Goal: Information Seeking & Learning: Learn about a topic

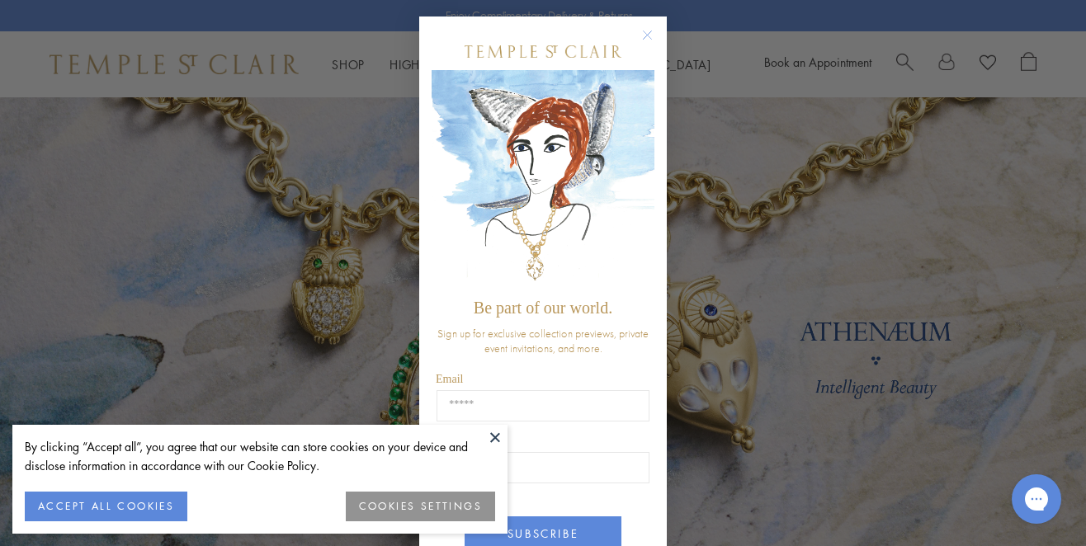
click at [643, 31] on circle "Close dialog" at bounding box center [648, 36] width 20 height 20
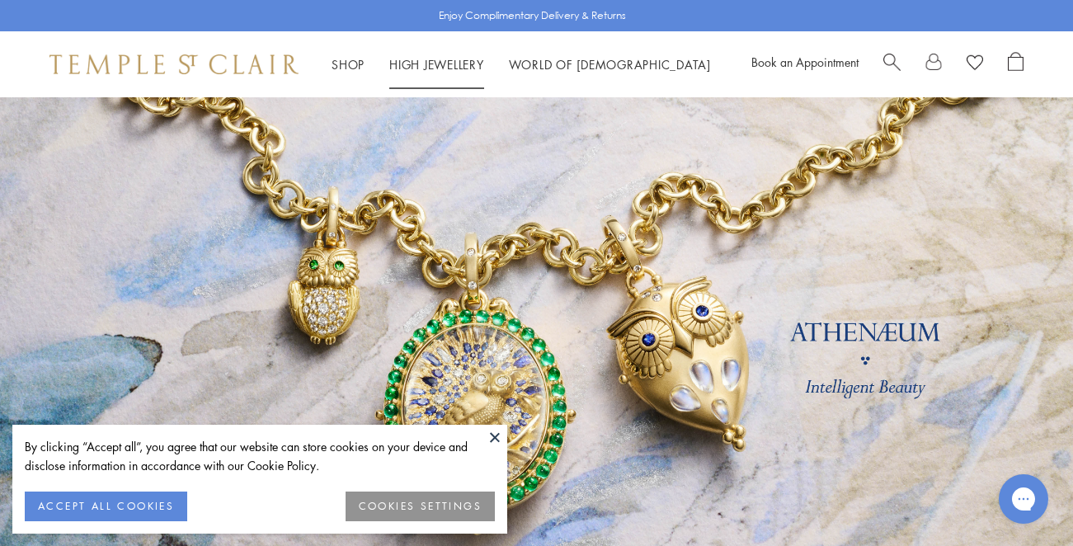
click at [431, 59] on link "High Jewellery High Jewellery" at bounding box center [436, 64] width 95 height 16
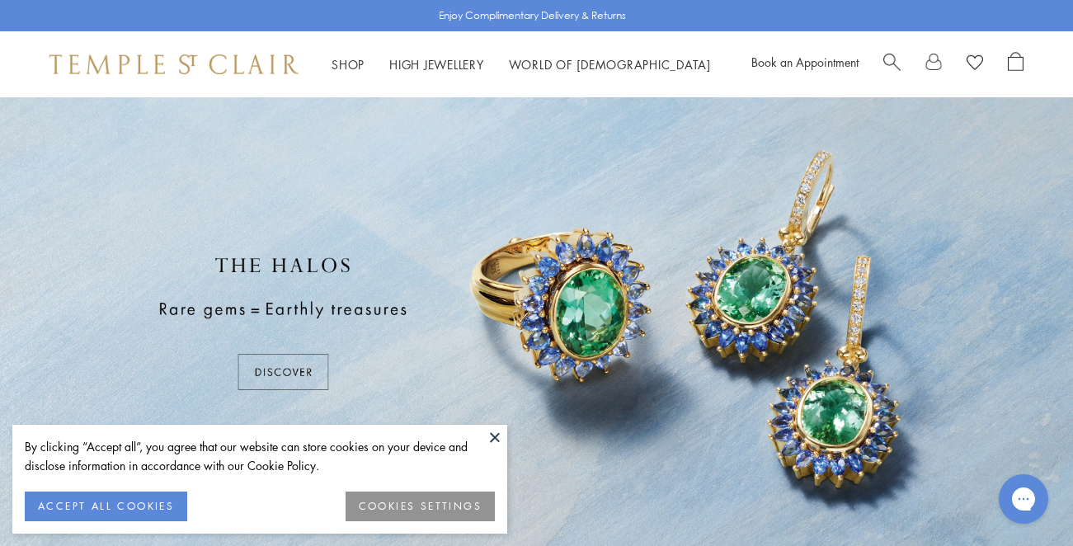
click at [495, 433] on button at bounding box center [495, 437] width 25 height 25
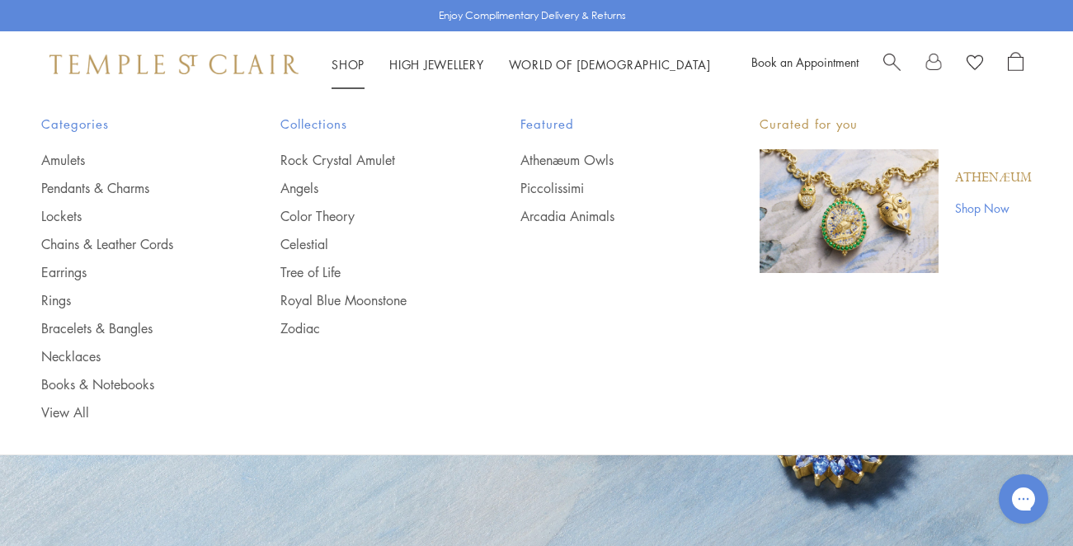
click at [977, 204] on link "Shop Now" at bounding box center [993, 208] width 77 height 18
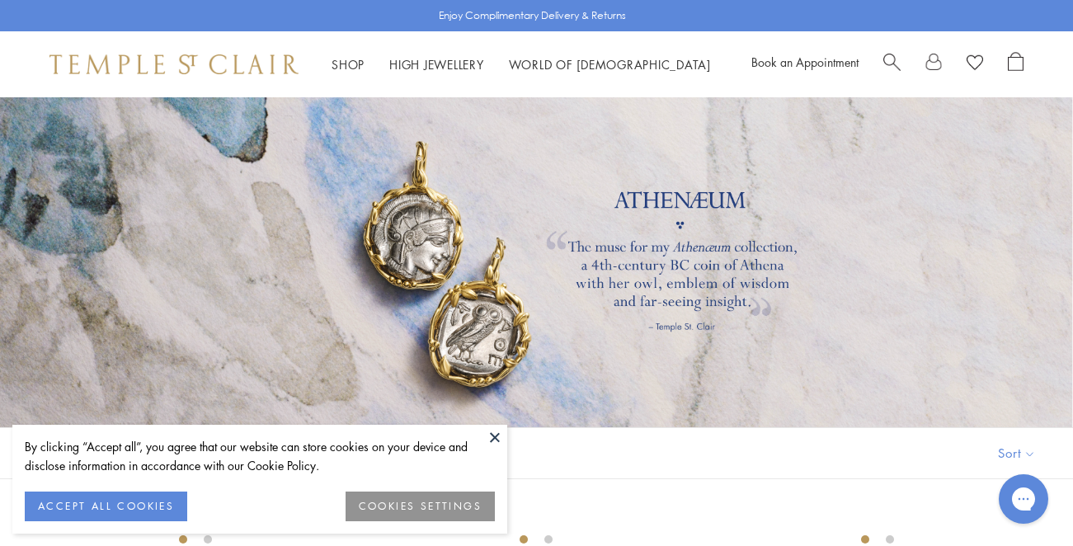
click at [494, 435] on button at bounding box center [495, 437] width 25 height 25
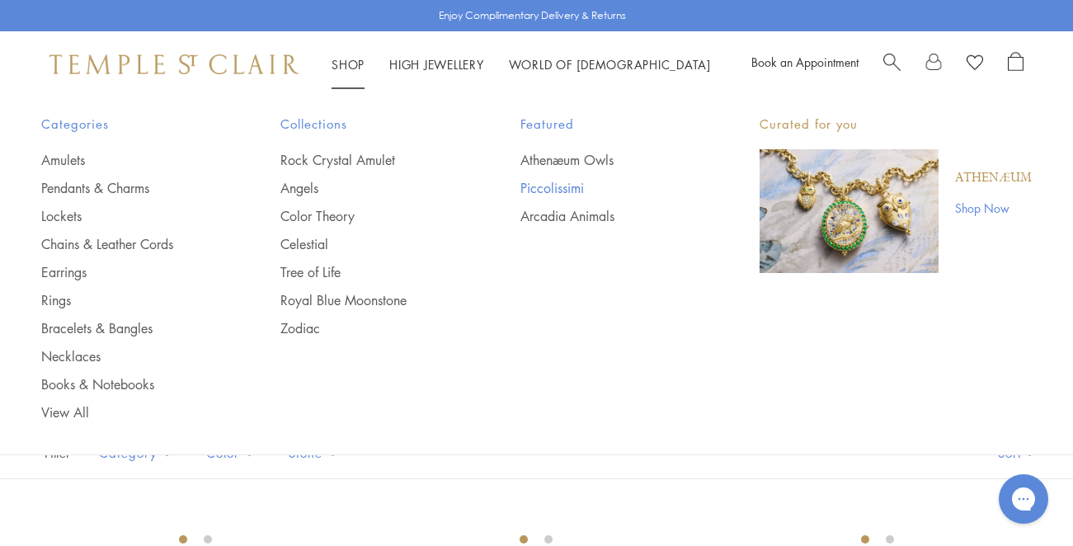
click at [558, 181] on link "Piccolissimi" at bounding box center [606, 188] width 173 height 18
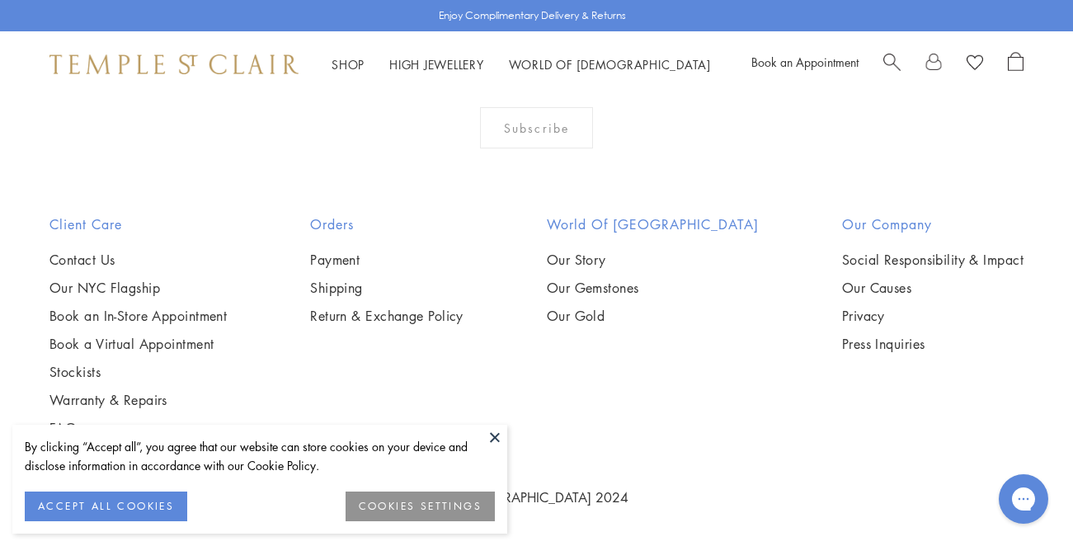
scroll to position [2517, 0]
click at [493, 442] on button at bounding box center [495, 437] width 25 height 25
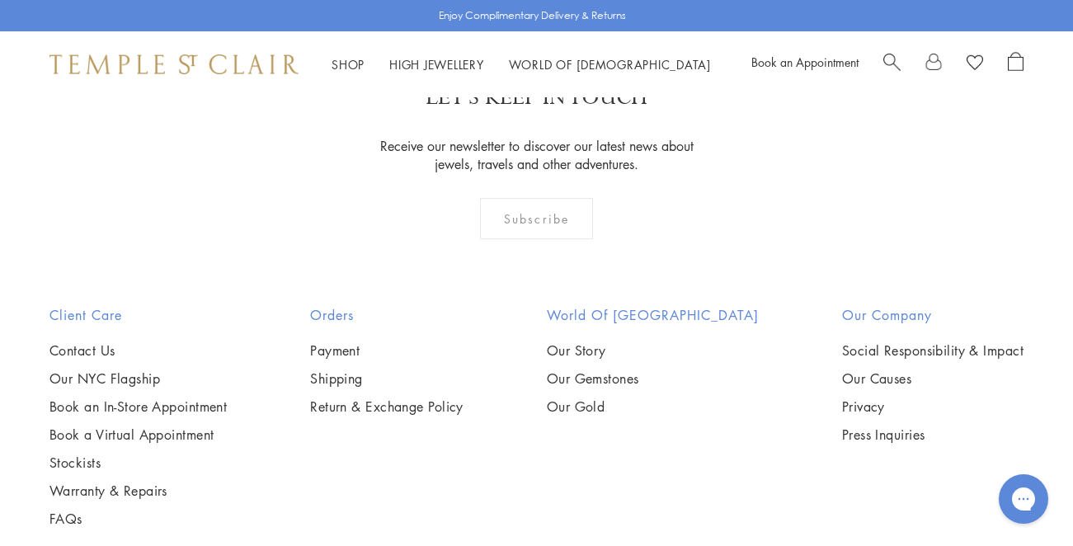
scroll to position [1688, 0]
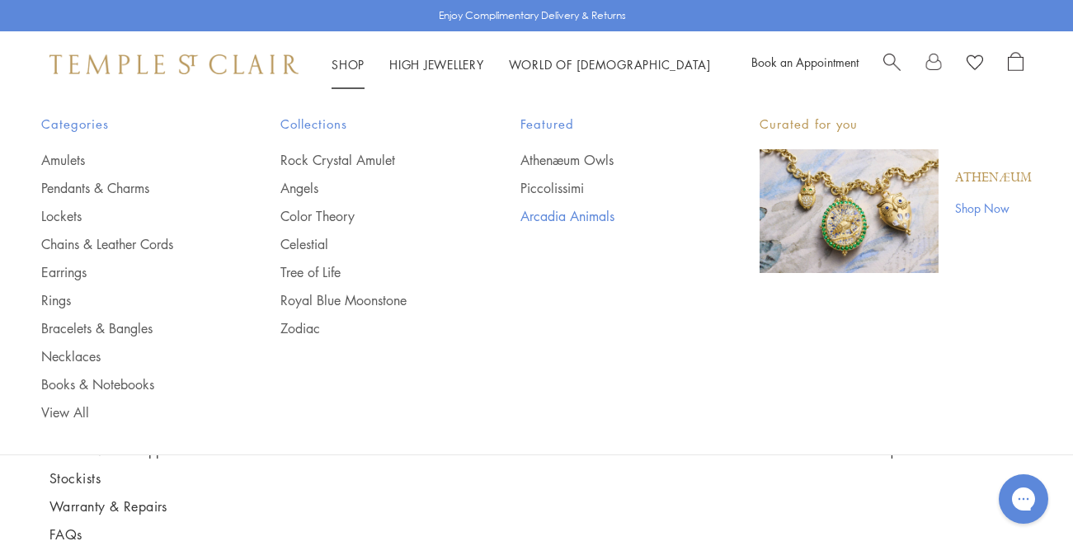
click at [549, 214] on link "Arcadia Animals" at bounding box center [606, 216] width 173 height 18
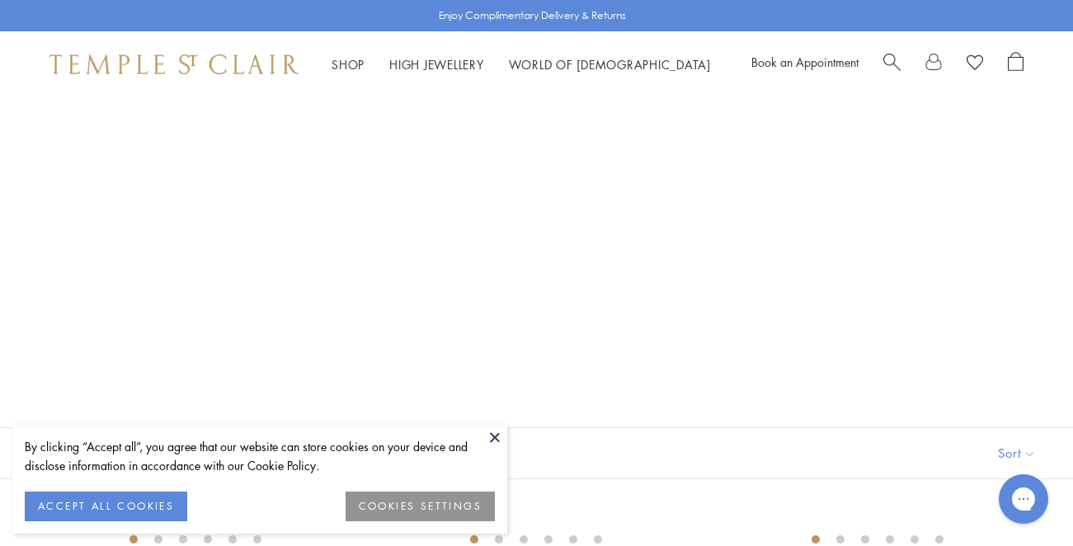
click at [492, 437] on button at bounding box center [495, 437] width 25 height 25
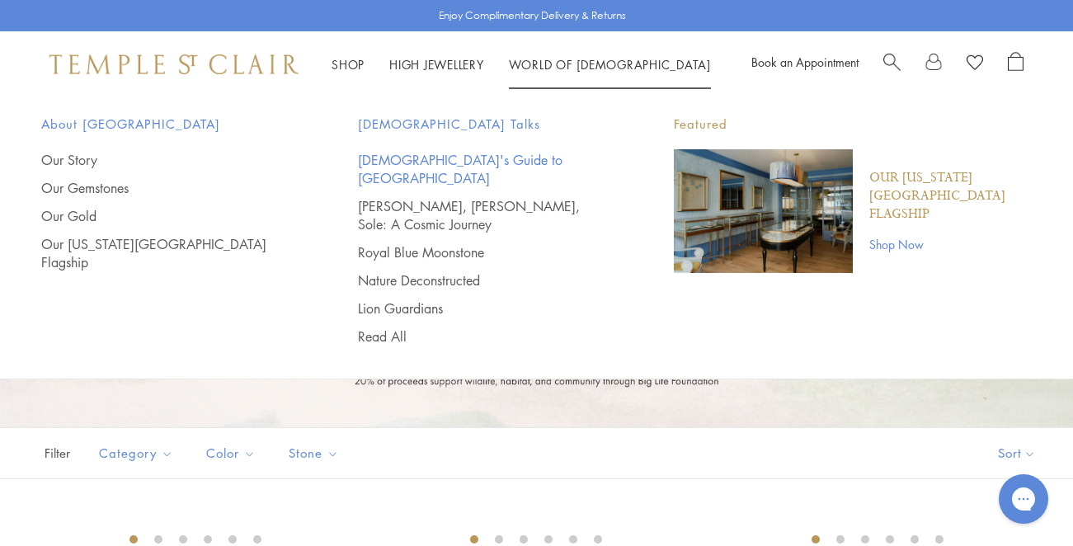
click at [495, 154] on link "[DEMOGRAPHIC_DATA]'s Guide to [GEOGRAPHIC_DATA]" at bounding box center [483, 169] width 251 height 36
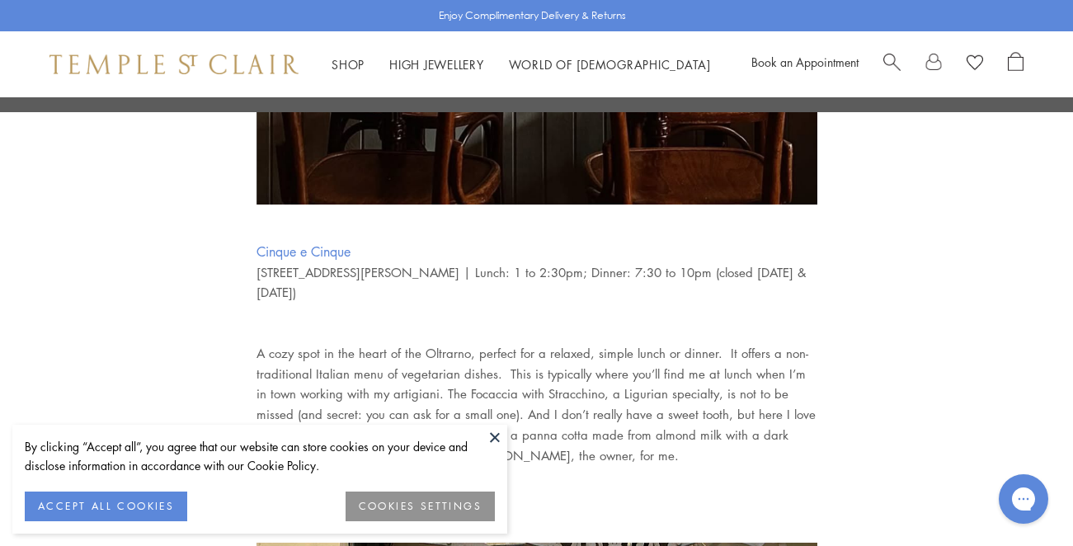
scroll to position [3661, 0]
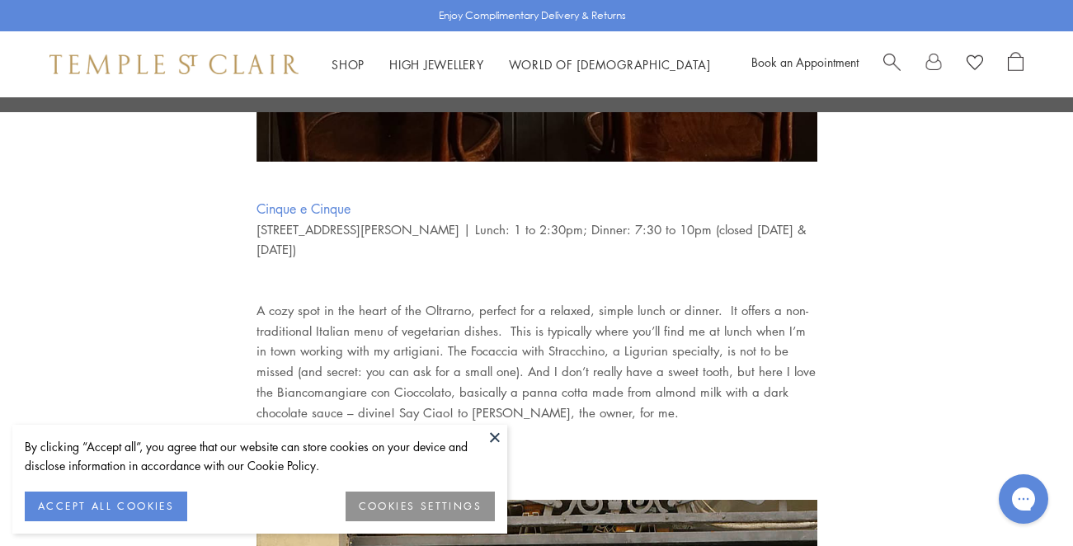
click at [497, 435] on button at bounding box center [495, 437] width 25 height 25
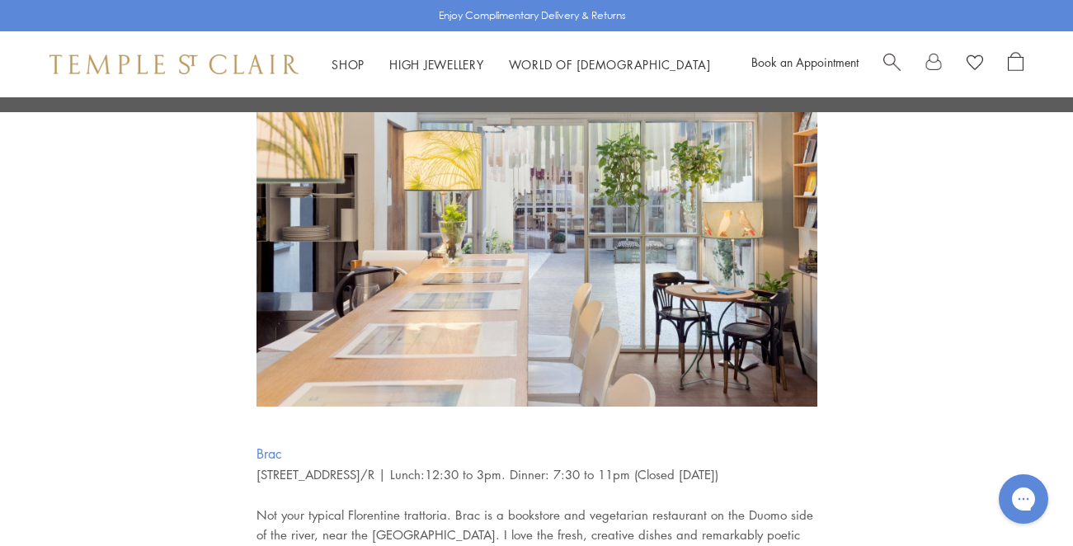
scroll to position [6393, 0]
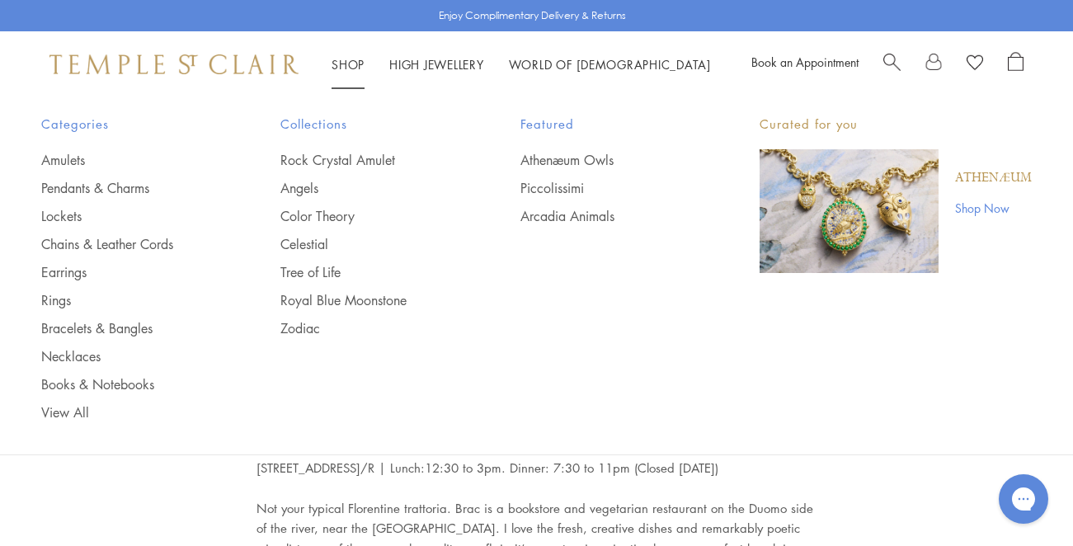
click at [347, 62] on link "Shop Shop" at bounding box center [348, 64] width 33 height 16
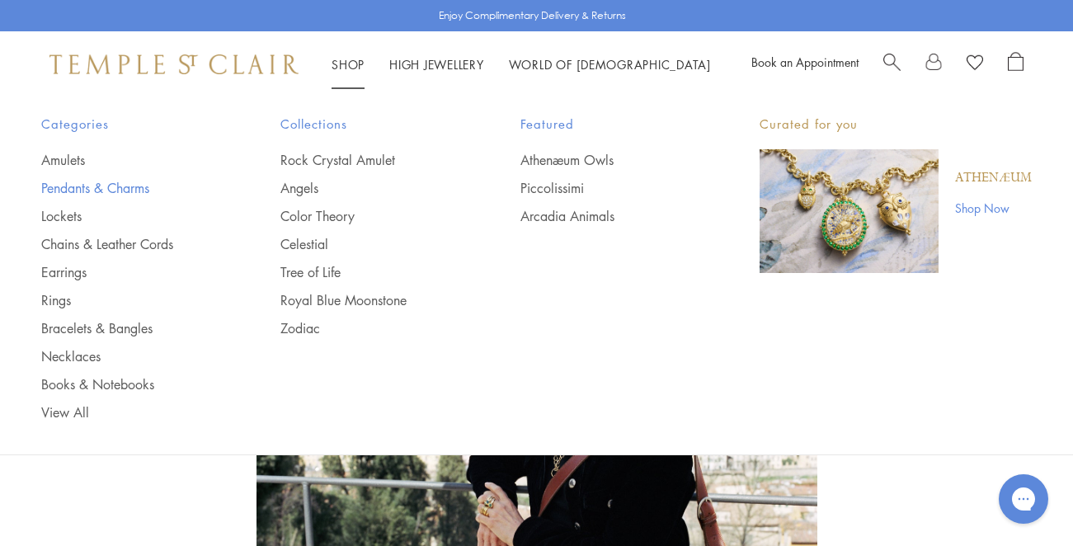
click at [75, 183] on link "Pendants & Charms" at bounding box center [127, 188] width 173 height 18
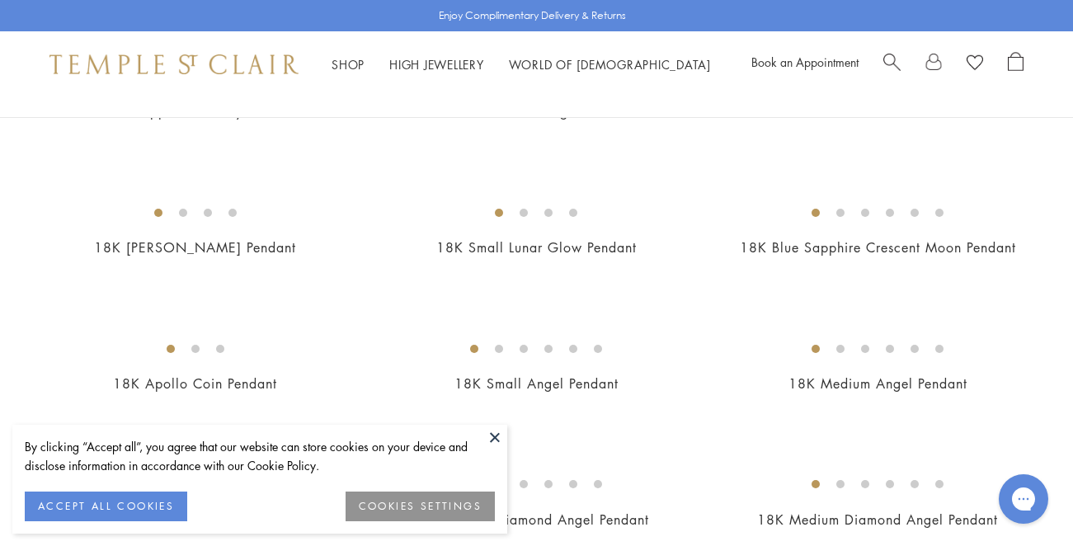
scroll to position [538, 0]
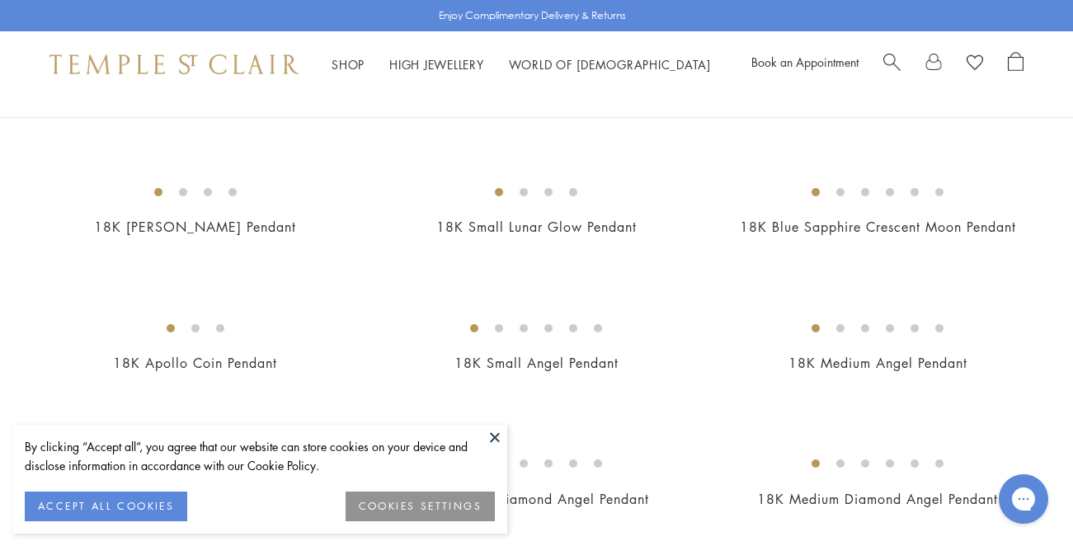
click at [495, 436] on button at bounding box center [495, 437] width 25 height 25
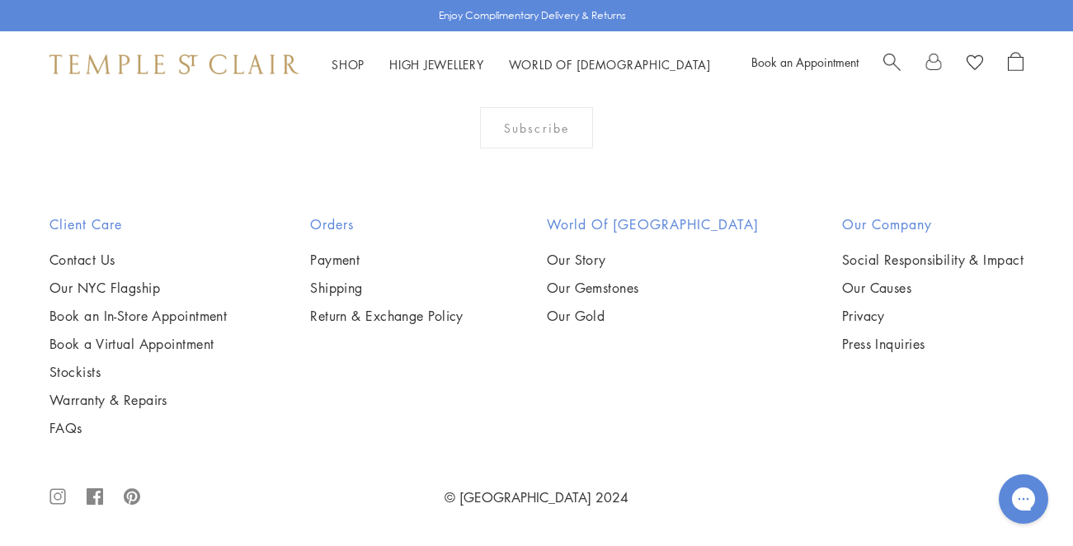
scroll to position [9053, 0]
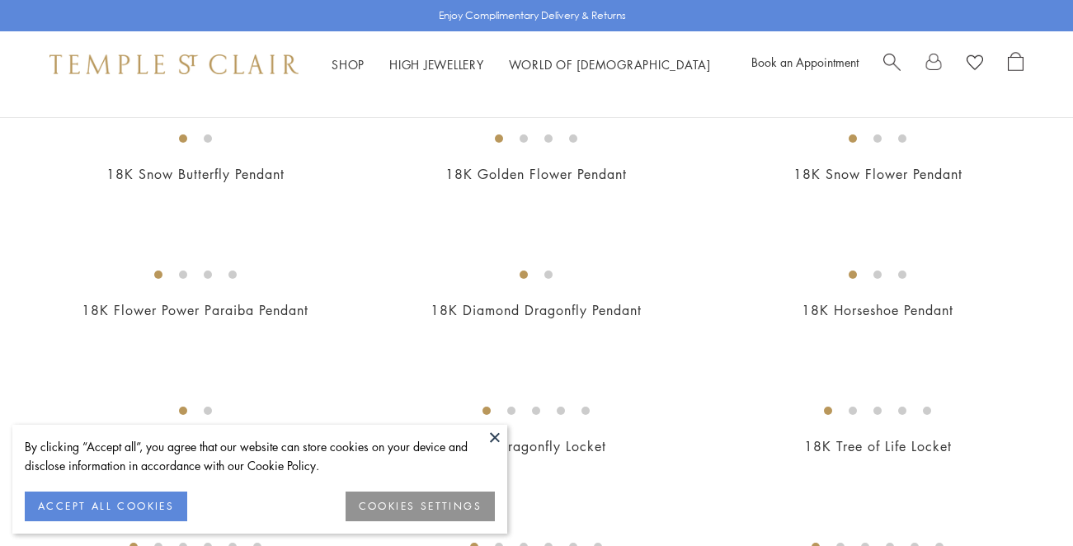
scroll to position [1610, 0]
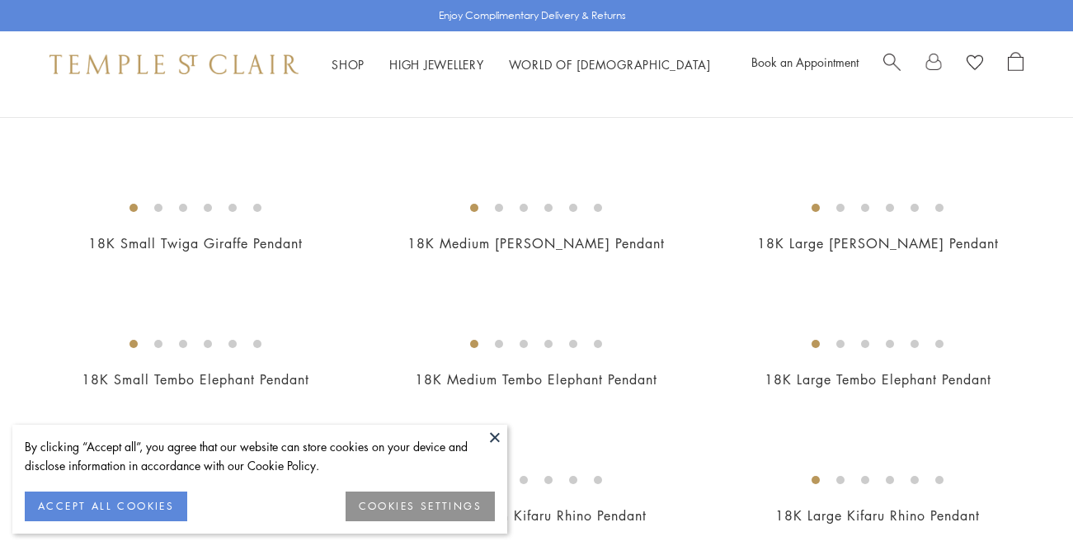
click at [491, 434] on button at bounding box center [495, 437] width 25 height 25
click at [492, 434] on button at bounding box center [495, 437] width 25 height 25
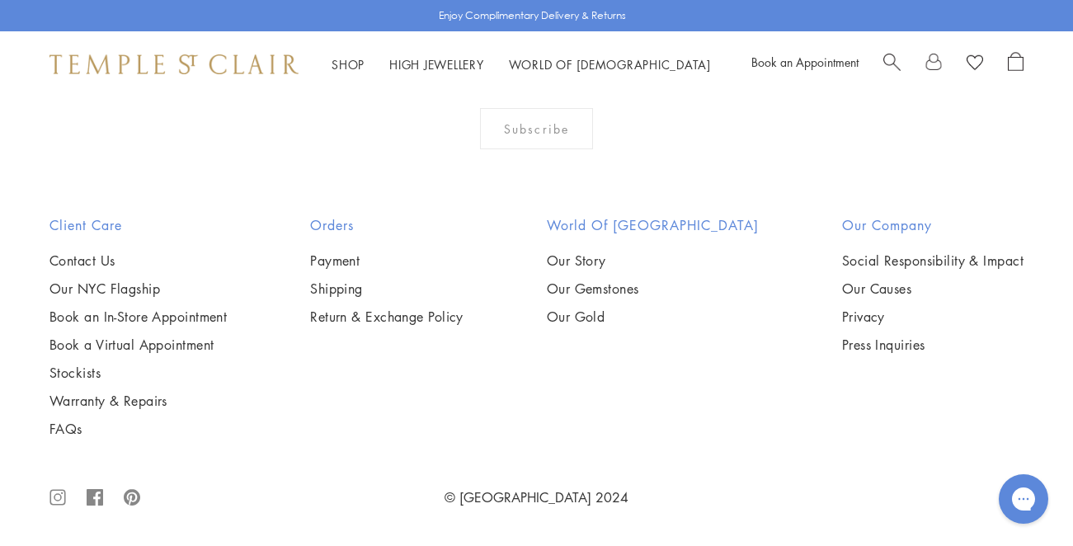
scroll to position [3365, 0]
click at [0, 0] on img at bounding box center [0, 0] width 0 height 0
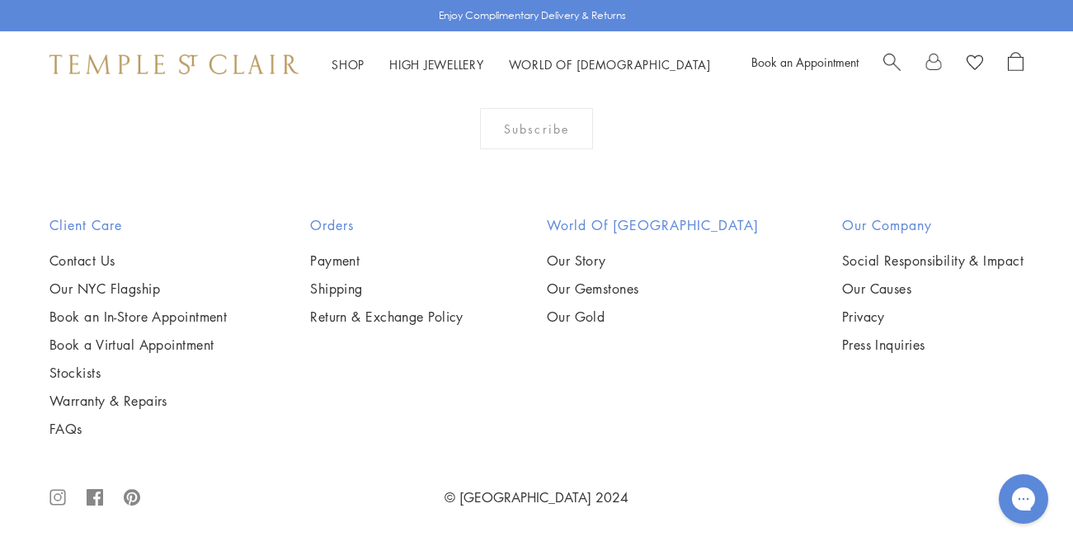
click at [0, 0] on img at bounding box center [0, 0] width 0 height 0
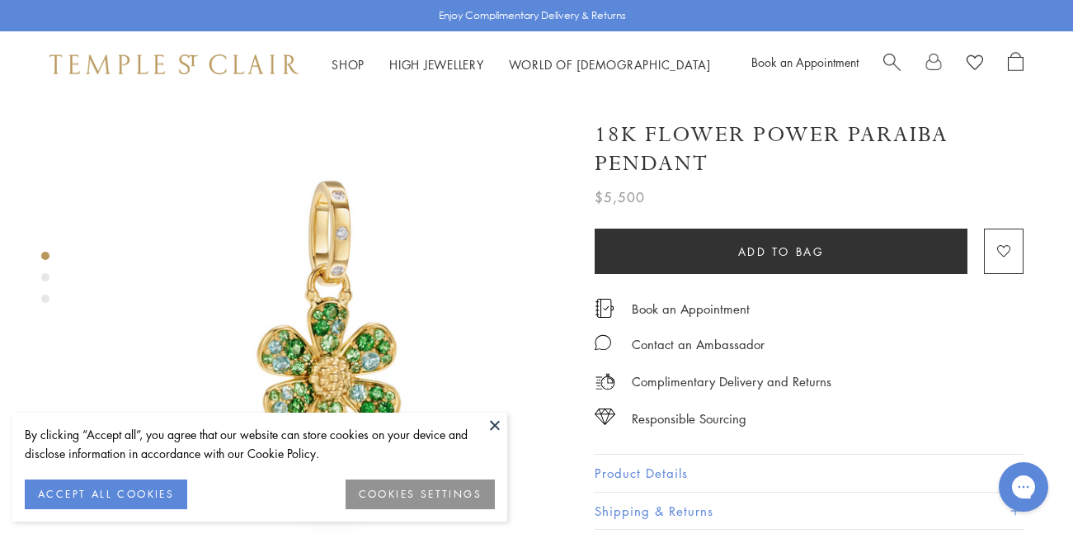
click at [496, 422] on button at bounding box center [495, 424] width 25 height 25
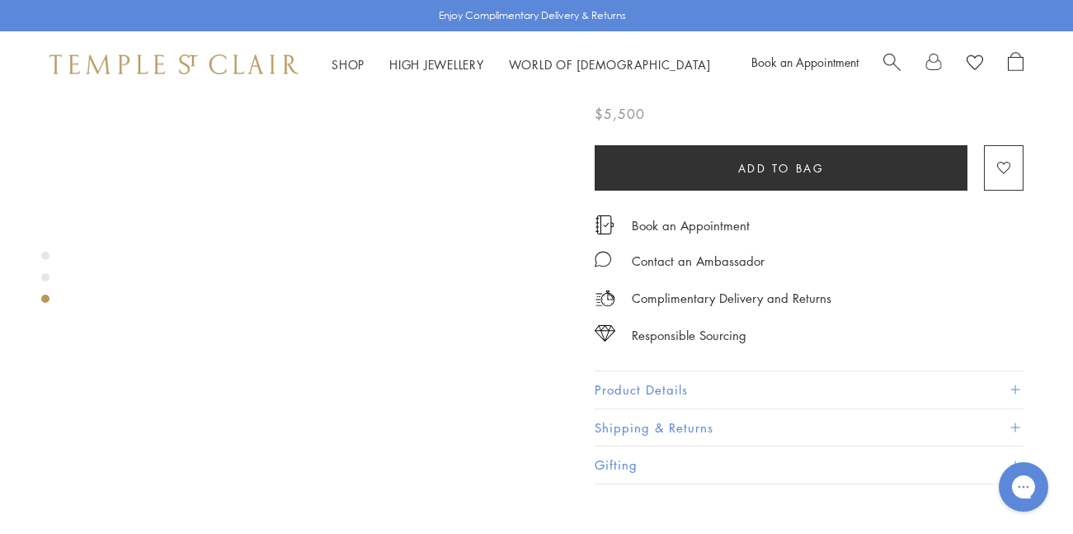
scroll to position [1143, 0]
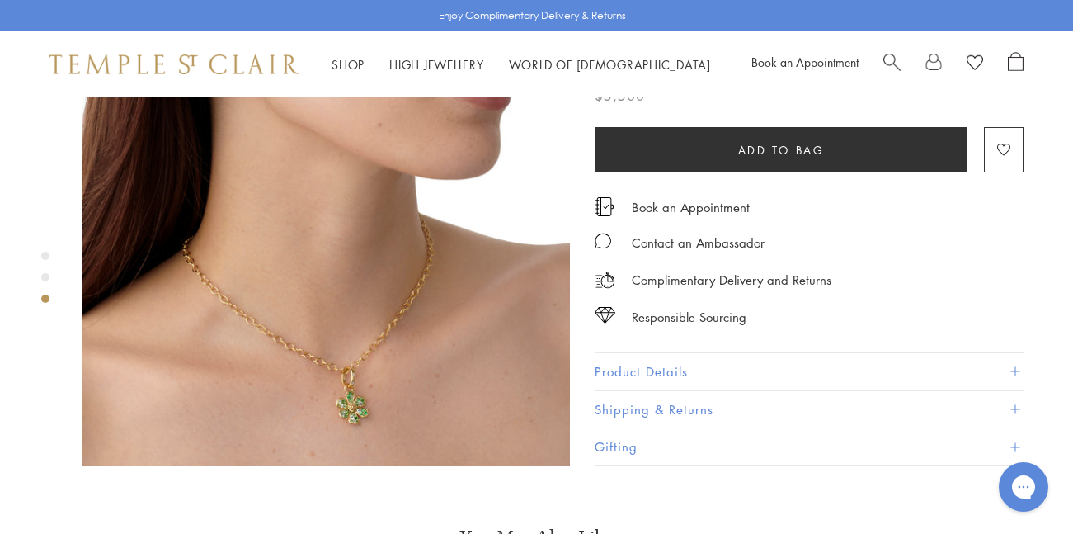
click at [359, 319] on img at bounding box center [325, 222] width 487 height 487
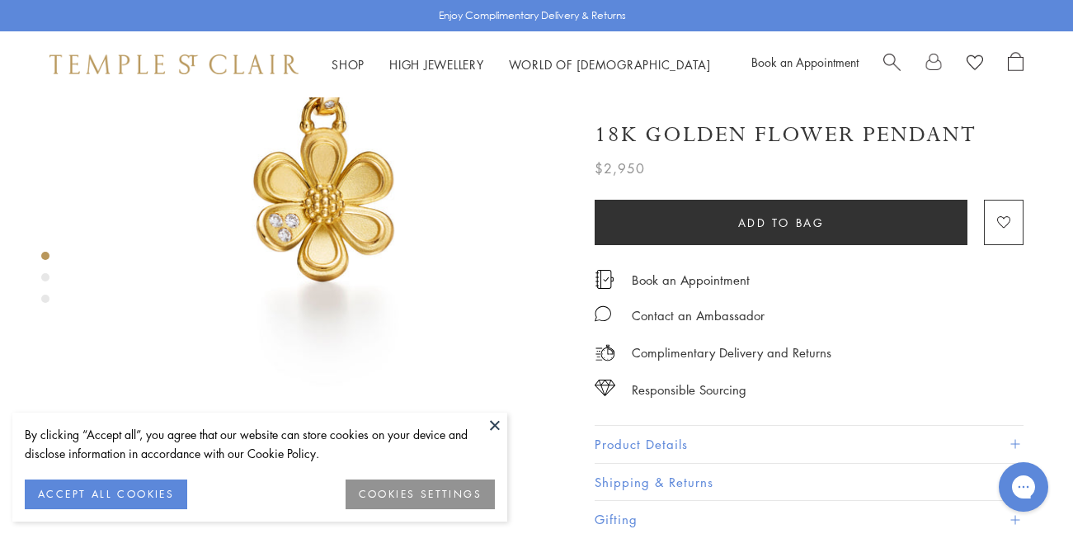
click at [490, 414] on button at bounding box center [495, 424] width 25 height 25
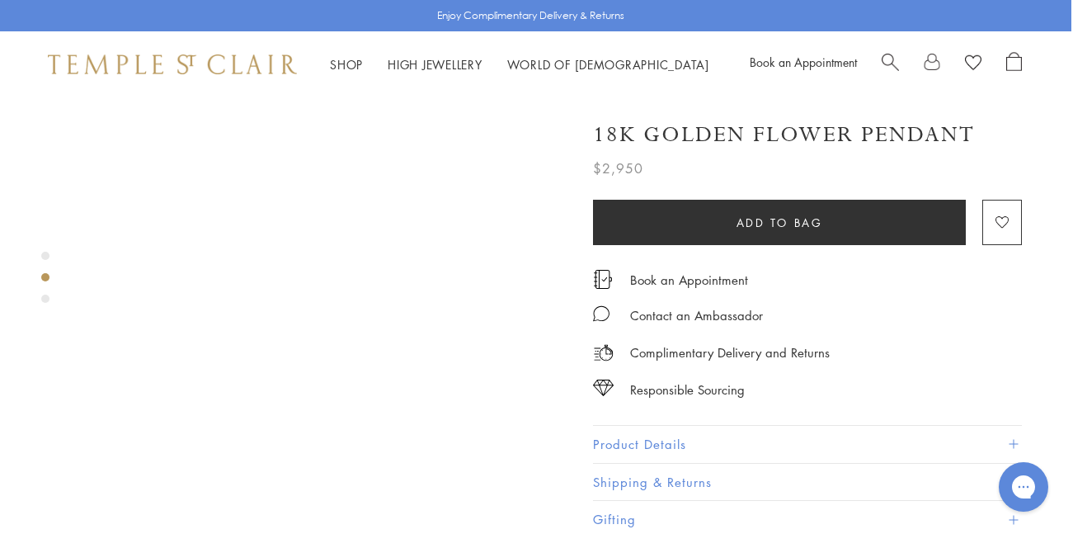
scroll to position [555, 2]
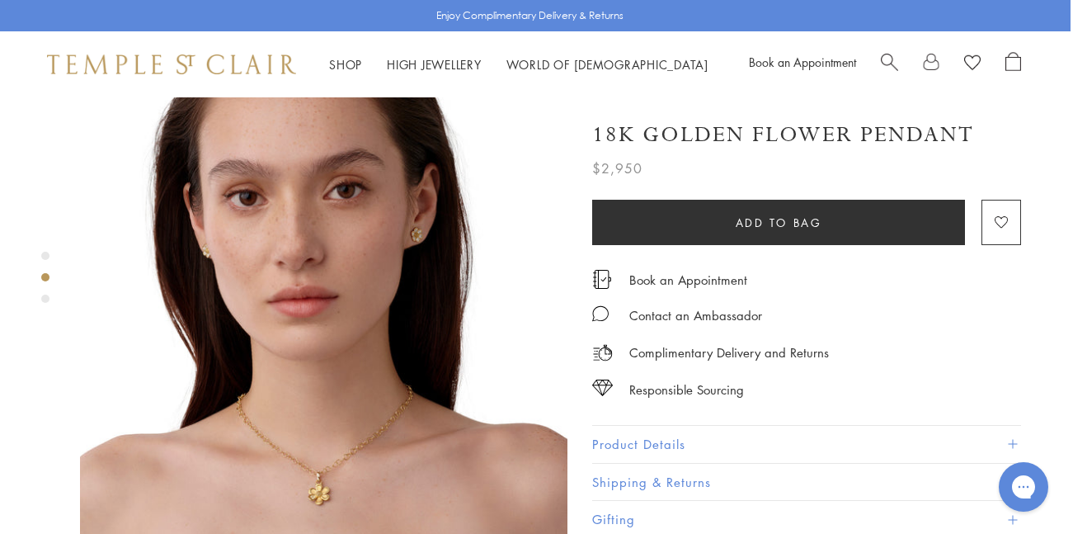
click at [337, 425] on img at bounding box center [323, 297] width 487 height 487
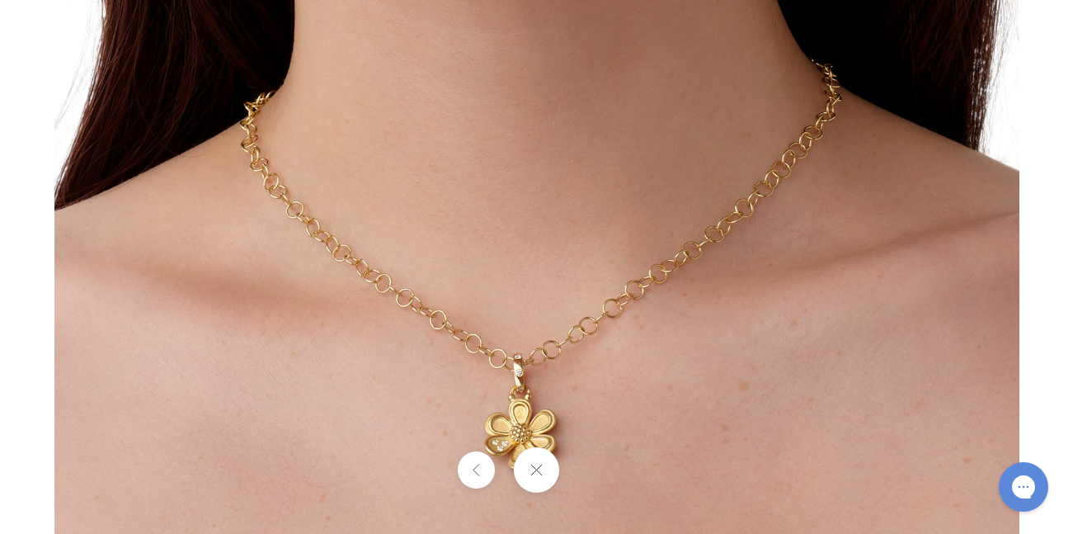
click at [471, 464] on button at bounding box center [476, 469] width 37 height 37
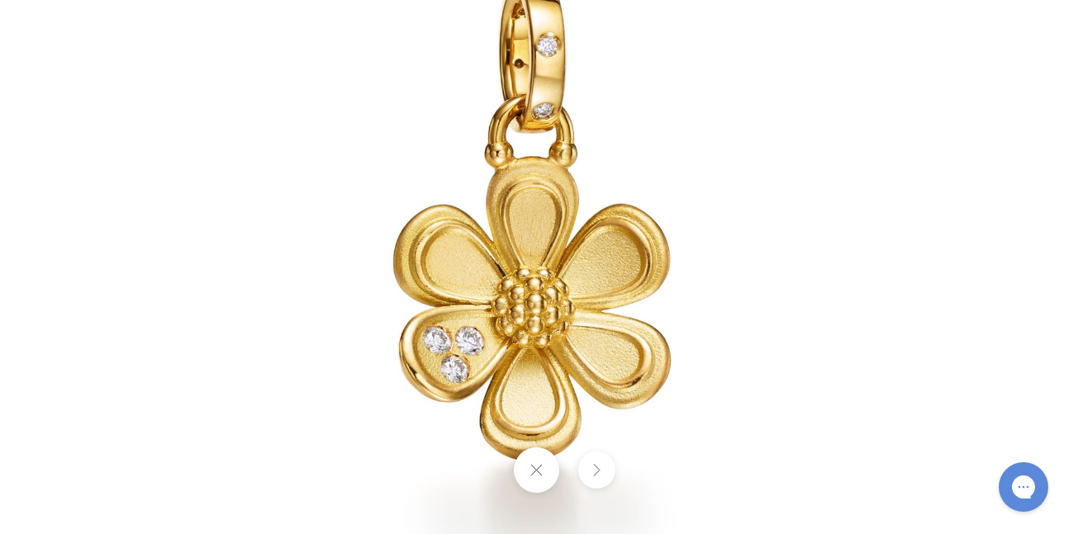
click at [543, 463] on button at bounding box center [536, 469] width 45 height 45
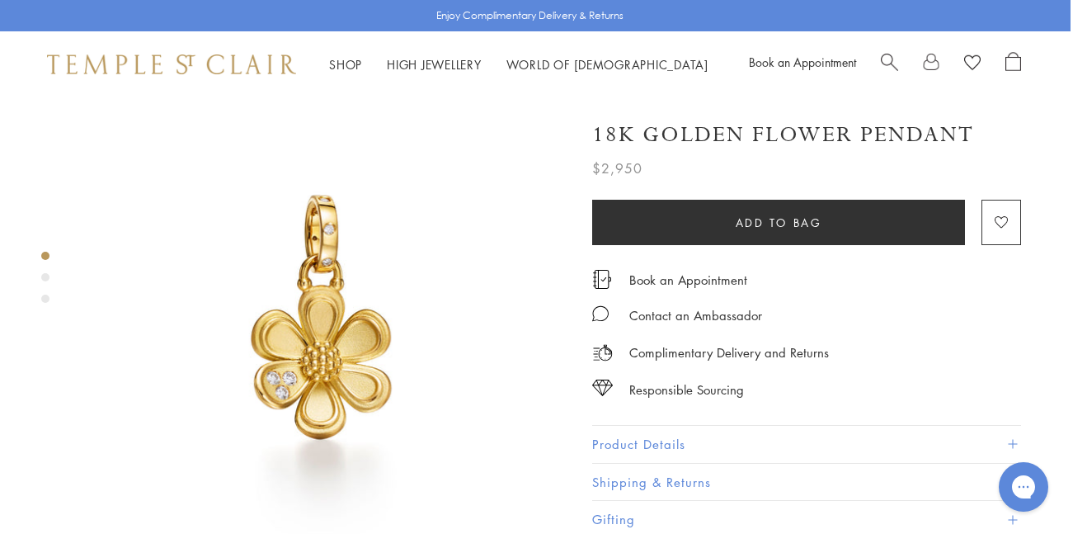
scroll to position [0, 2]
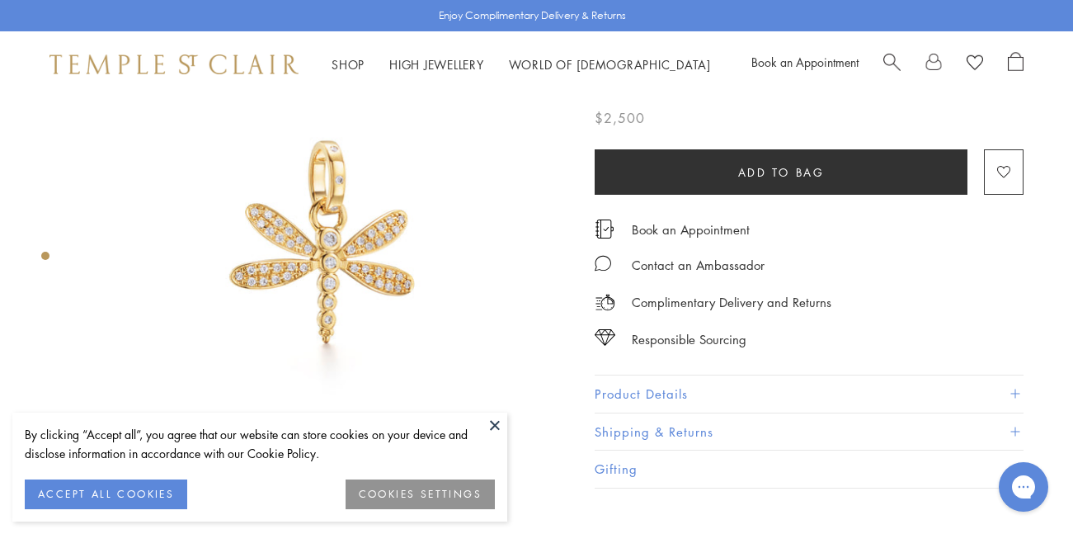
scroll to position [180, 0]
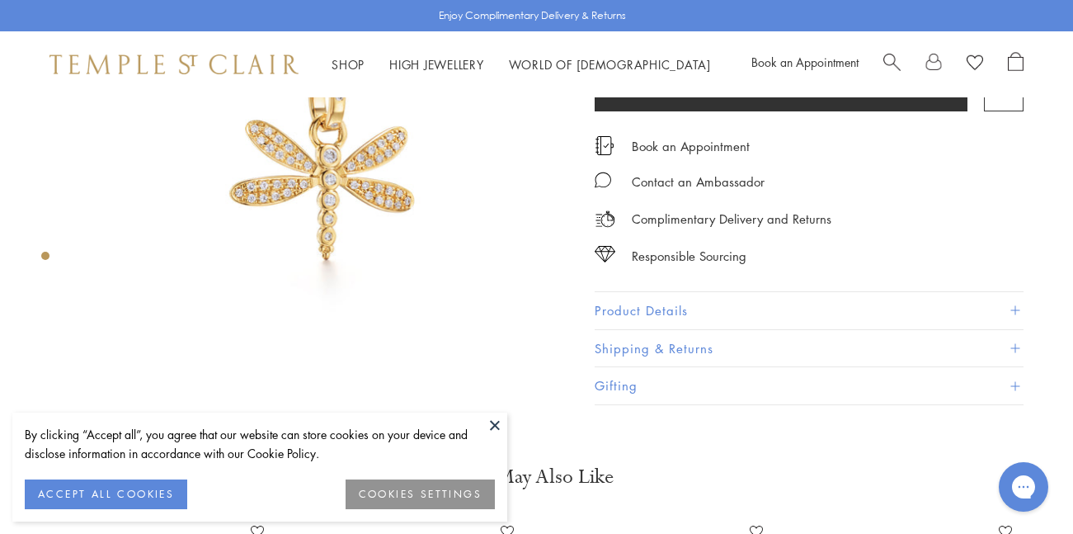
click at [494, 423] on button at bounding box center [495, 424] width 25 height 25
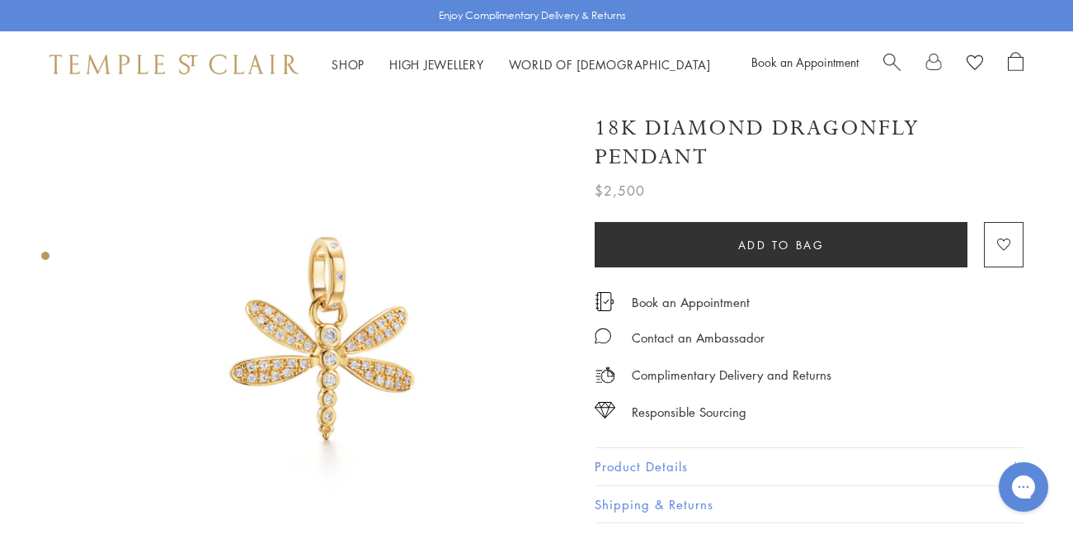
scroll to position [0, 0]
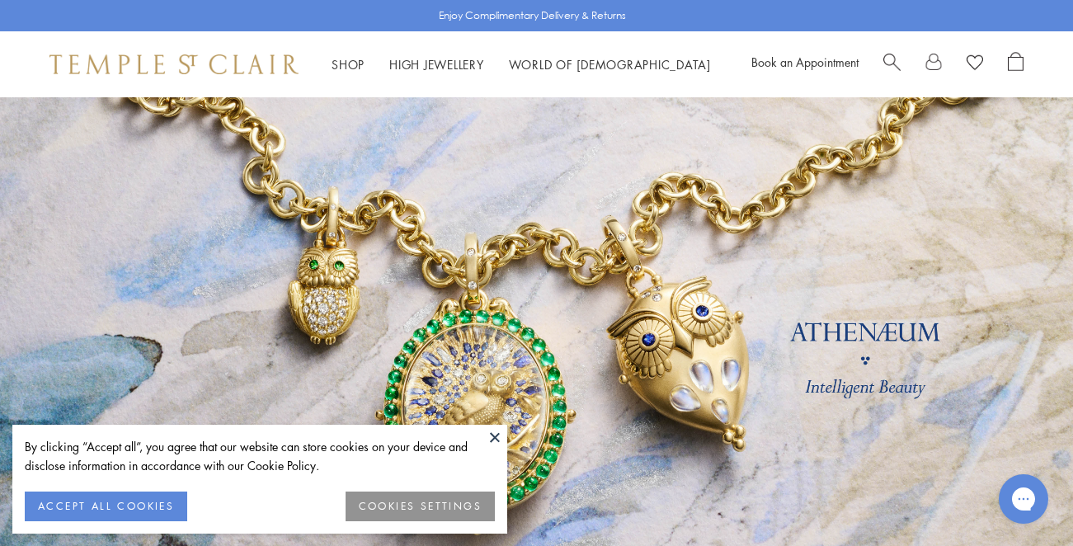
click at [497, 438] on button at bounding box center [495, 437] width 25 height 25
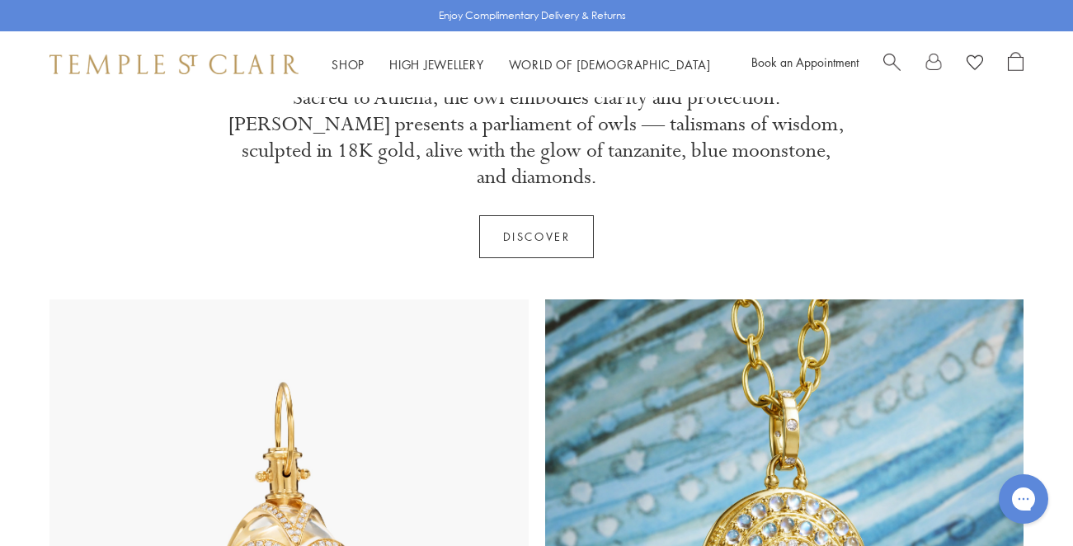
scroll to position [584, 0]
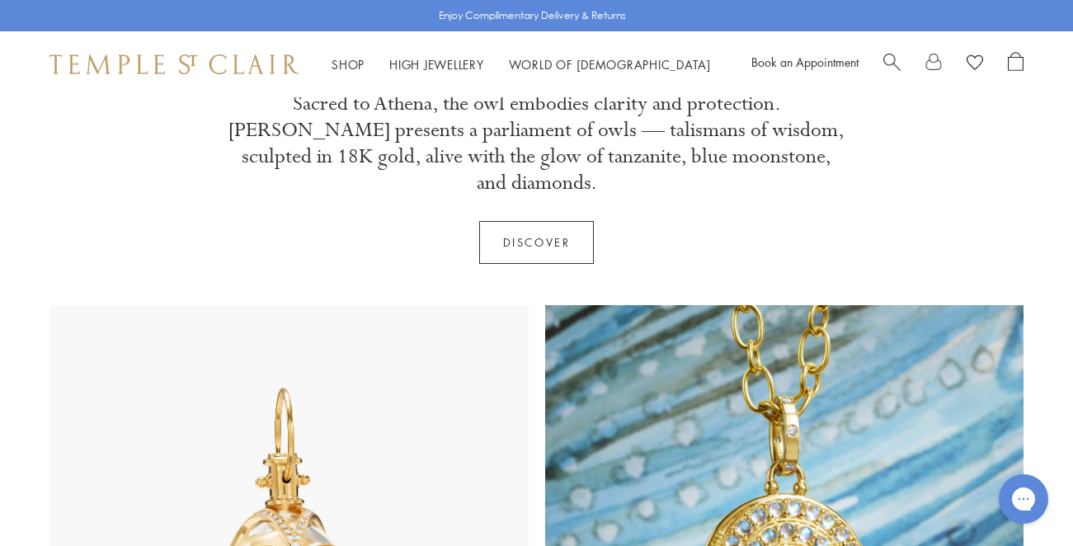
click at [539, 221] on link "Discover" at bounding box center [536, 242] width 115 height 43
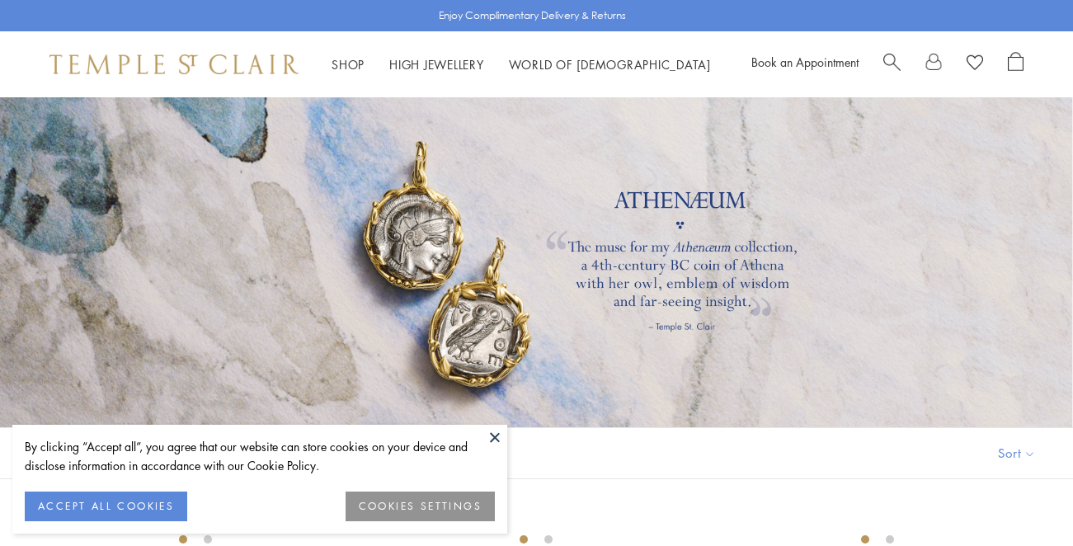
click at [497, 432] on button at bounding box center [495, 437] width 25 height 25
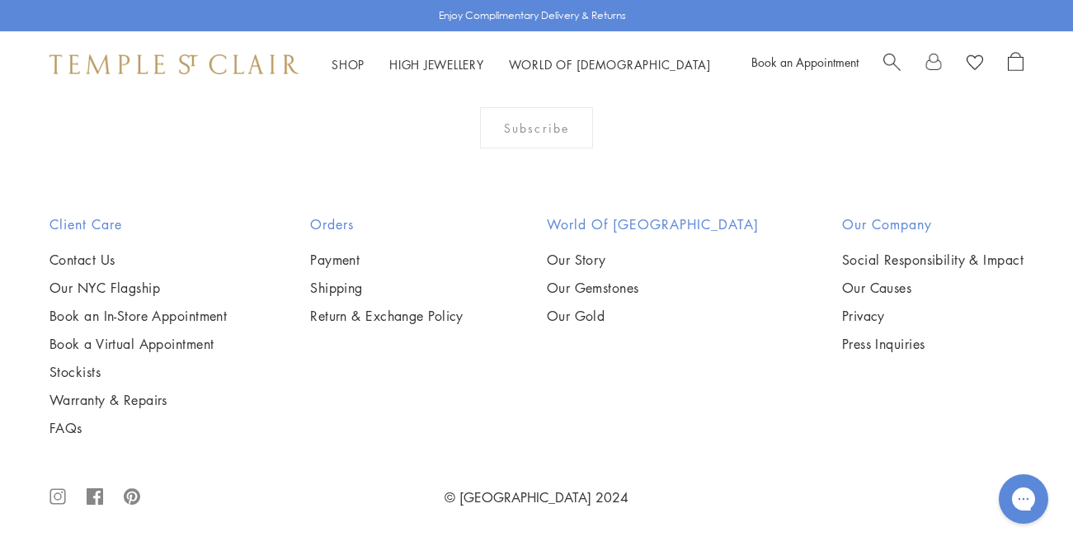
scroll to position [3023, 0]
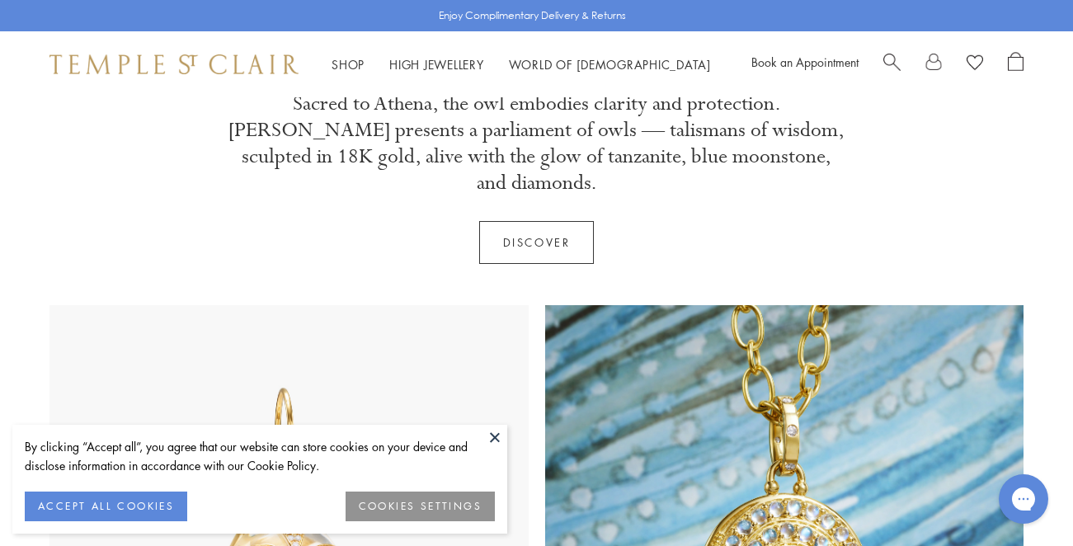
click at [497, 436] on button at bounding box center [495, 437] width 25 height 25
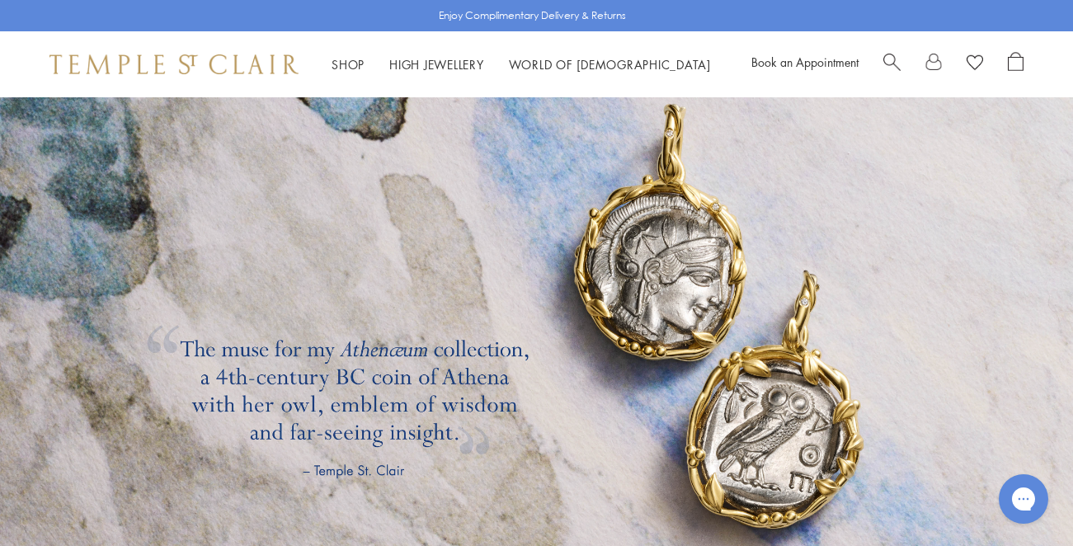
scroll to position [2478, 0]
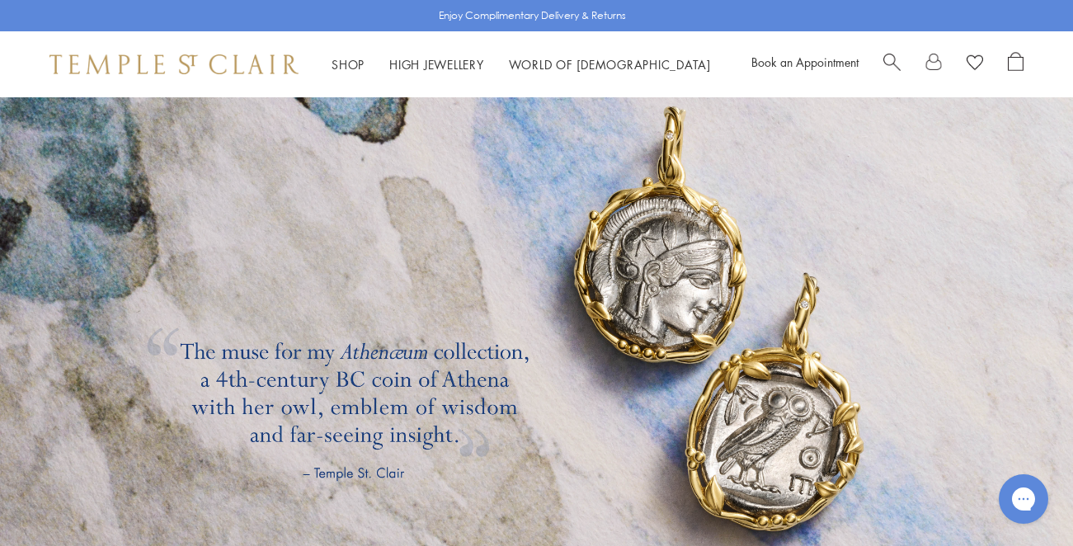
click at [658, 277] on link at bounding box center [536, 320] width 1073 height 536
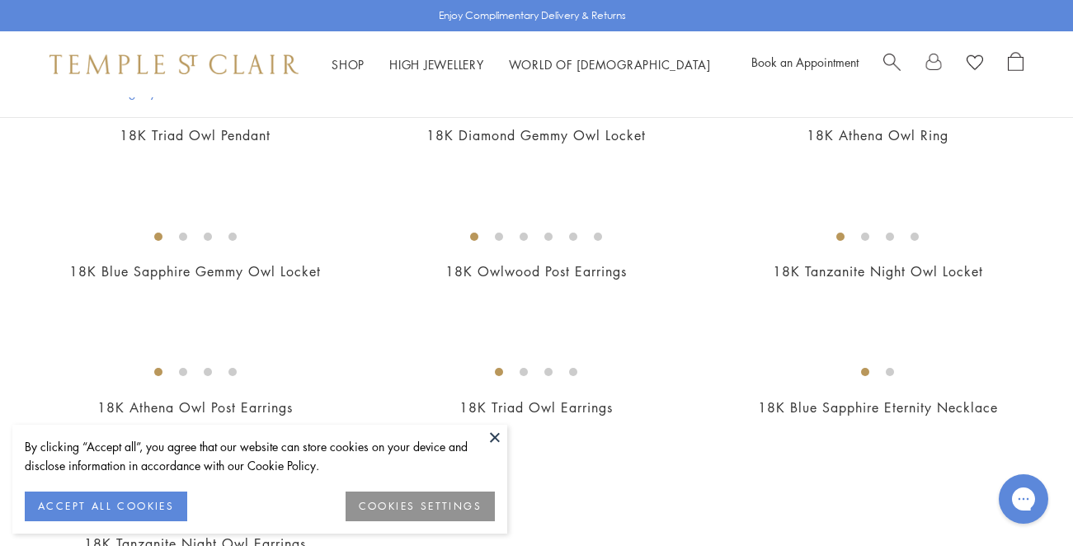
scroll to position [841, 0]
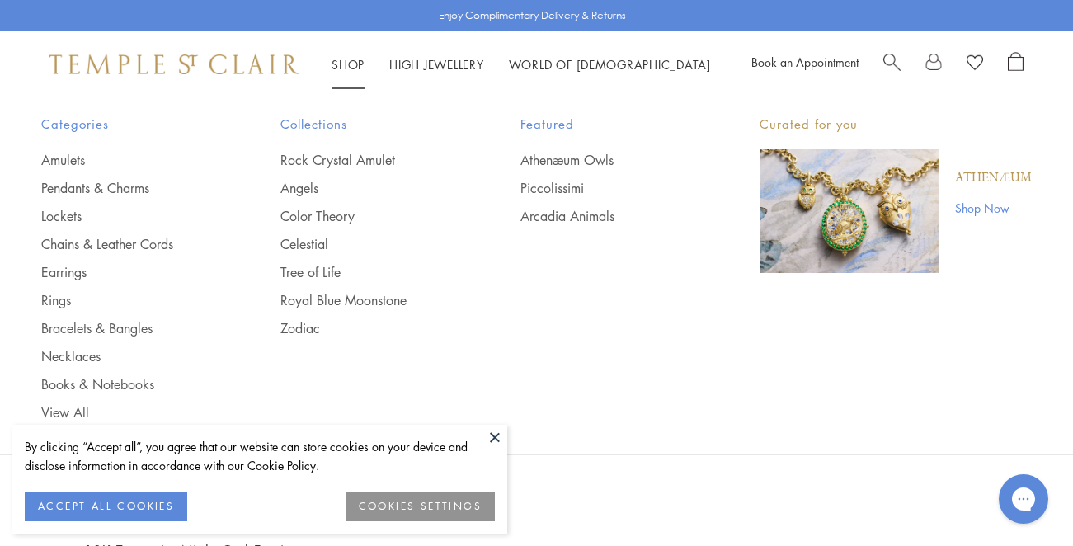
click at [342, 59] on link "Shop Shop" at bounding box center [348, 64] width 33 height 16
click at [134, 183] on link "Pendants & Charms" at bounding box center [127, 188] width 173 height 18
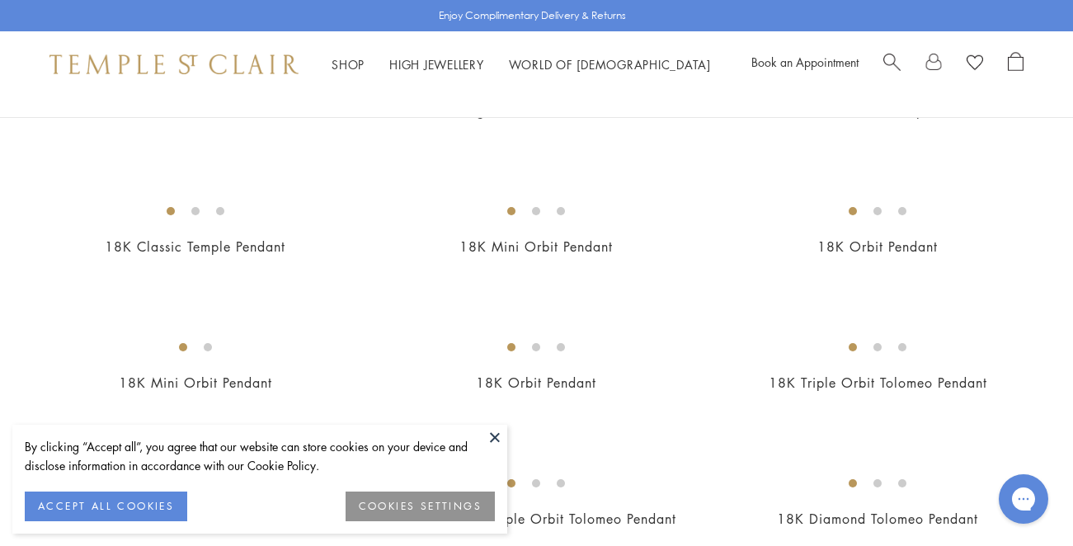
scroll to position [1989, 0]
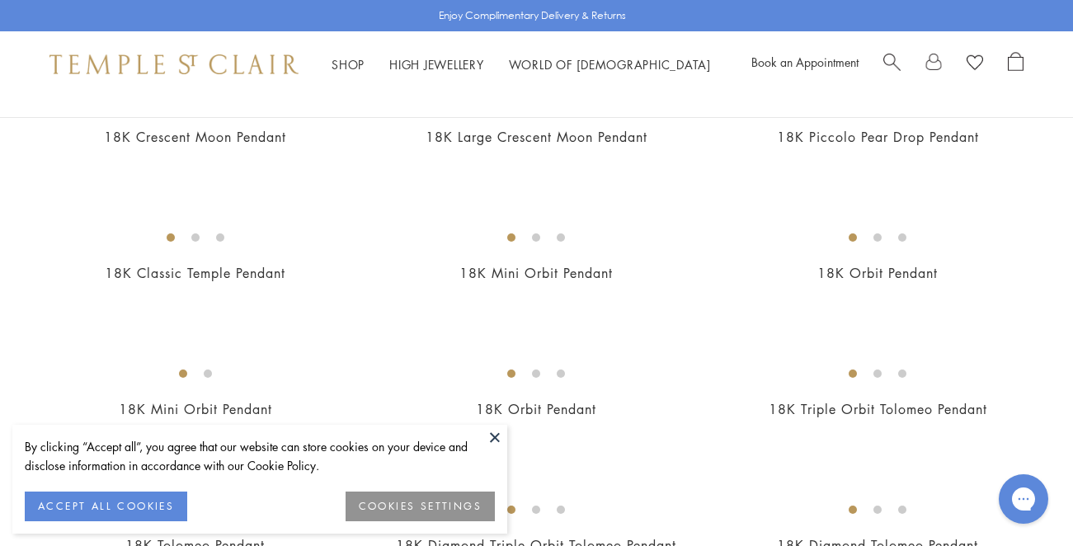
click at [0, 0] on img at bounding box center [0, 0] width 0 height 0
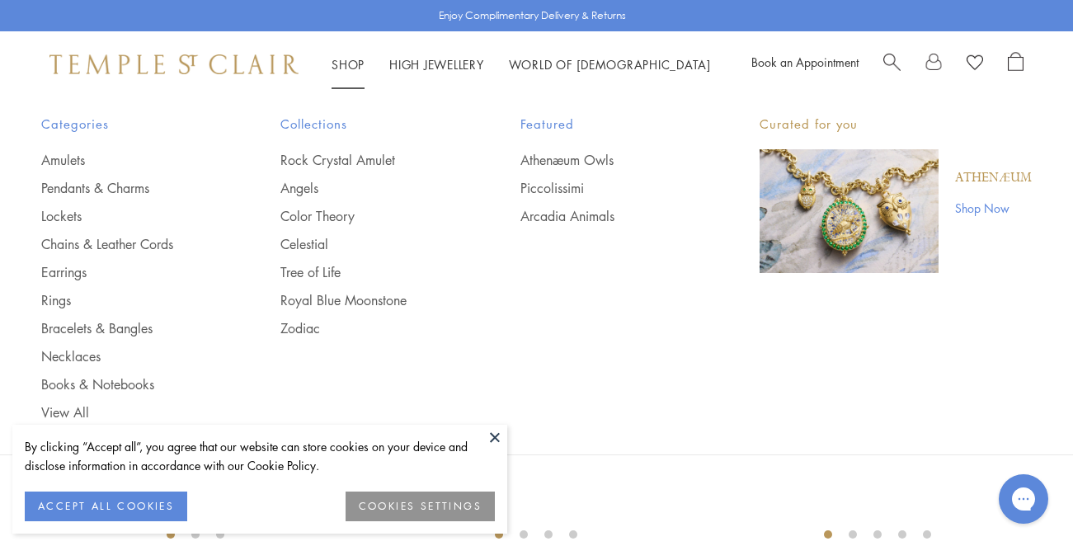
scroll to position [2374, 0]
click at [104, 182] on link "Pendants & Charms" at bounding box center [127, 188] width 173 height 18
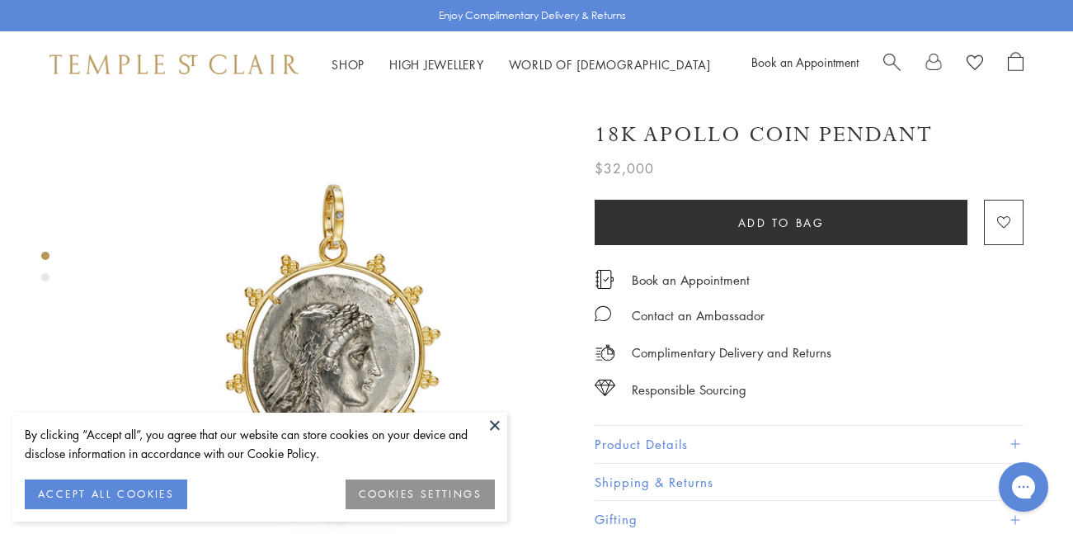
click at [486, 408] on img at bounding box center [325, 340] width 487 height 487
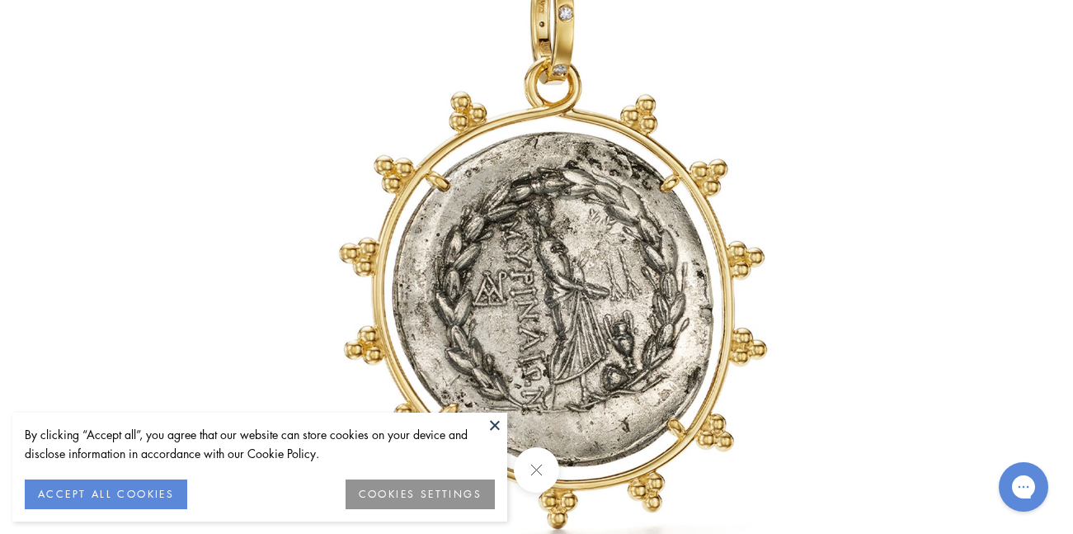
click at [492, 421] on button at bounding box center [495, 424] width 25 height 25
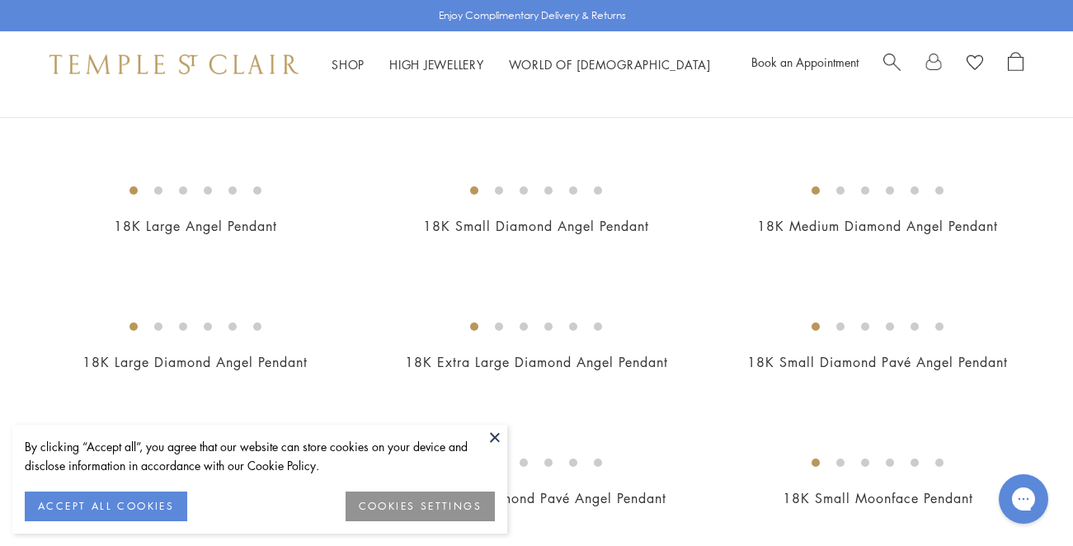
click at [501, 431] on button at bounding box center [495, 437] width 25 height 25
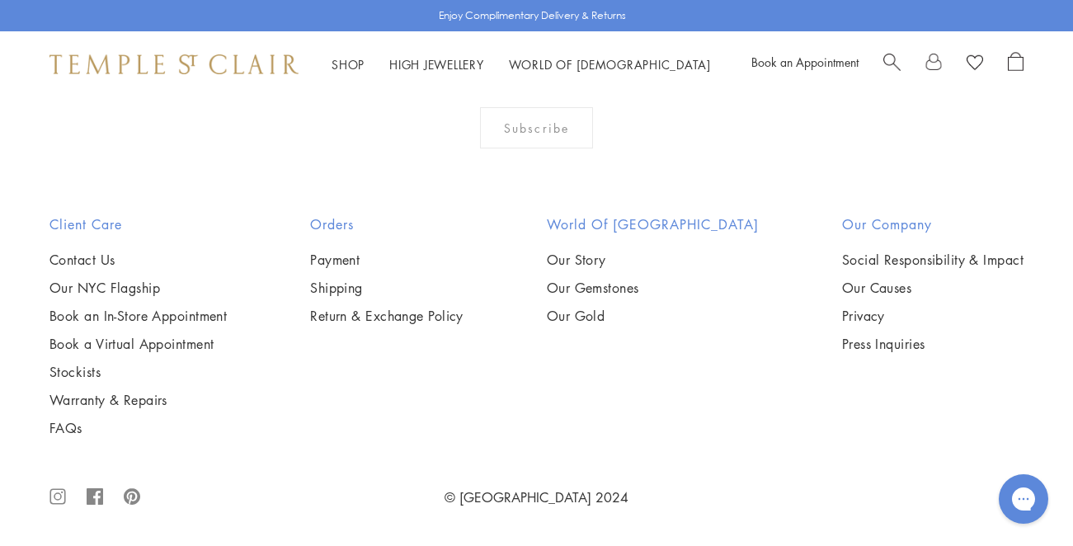
scroll to position [9124, 0]
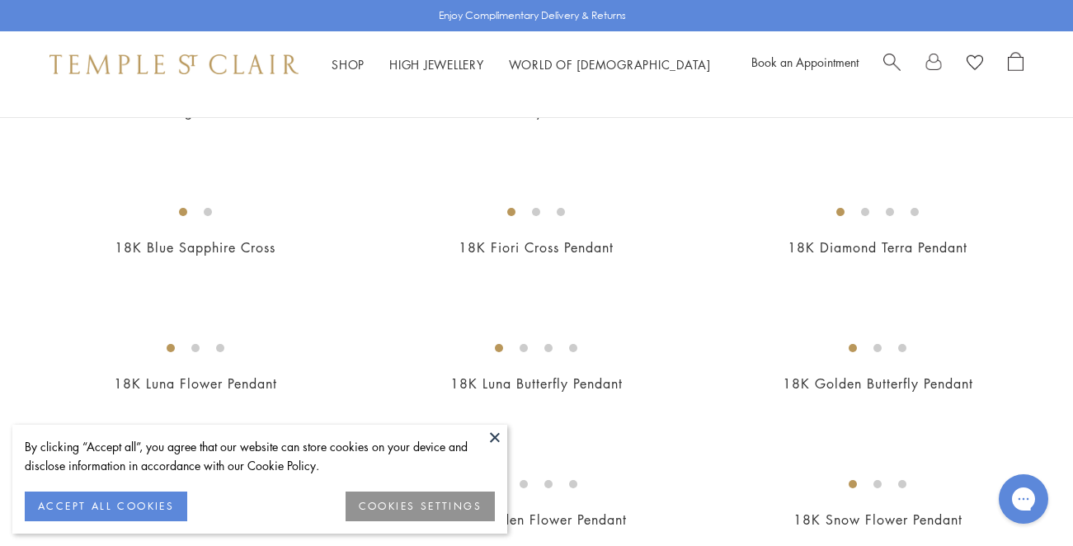
click at [491, 432] on button at bounding box center [495, 437] width 25 height 25
click at [496, 435] on button at bounding box center [495, 437] width 25 height 25
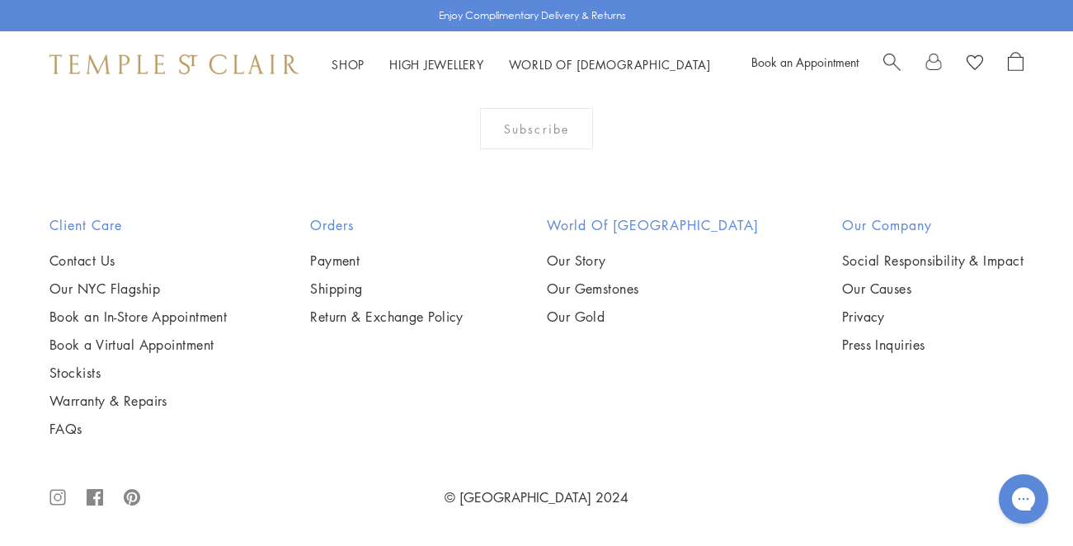
scroll to position [7914, 0]
click at [0, 0] on img at bounding box center [0, 0] width 0 height 0
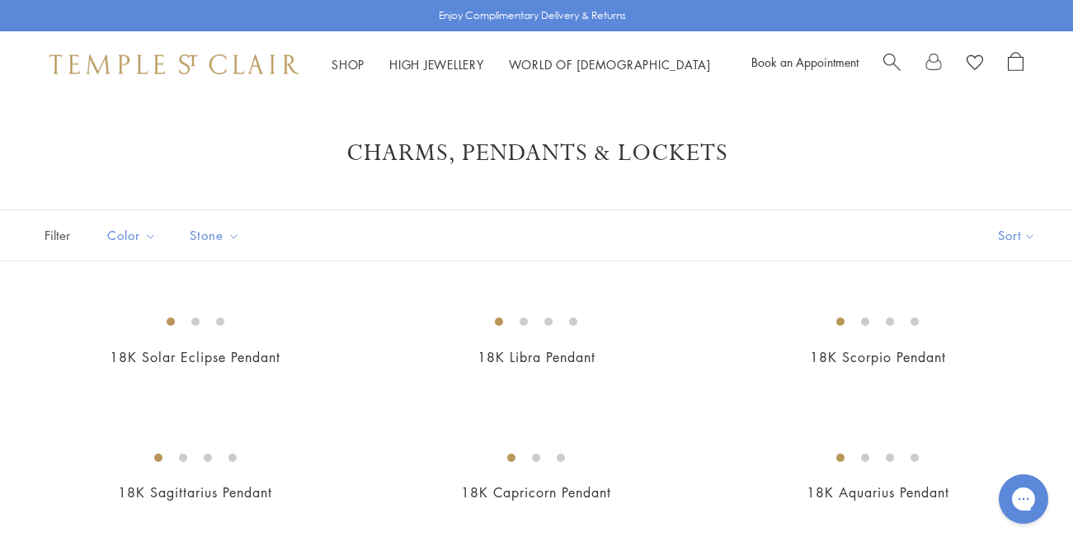
scroll to position [0, 0]
click at [425, 59] on link "High Jewellery High Jewellery" at bounding box center [436, 64] width 95 height 16
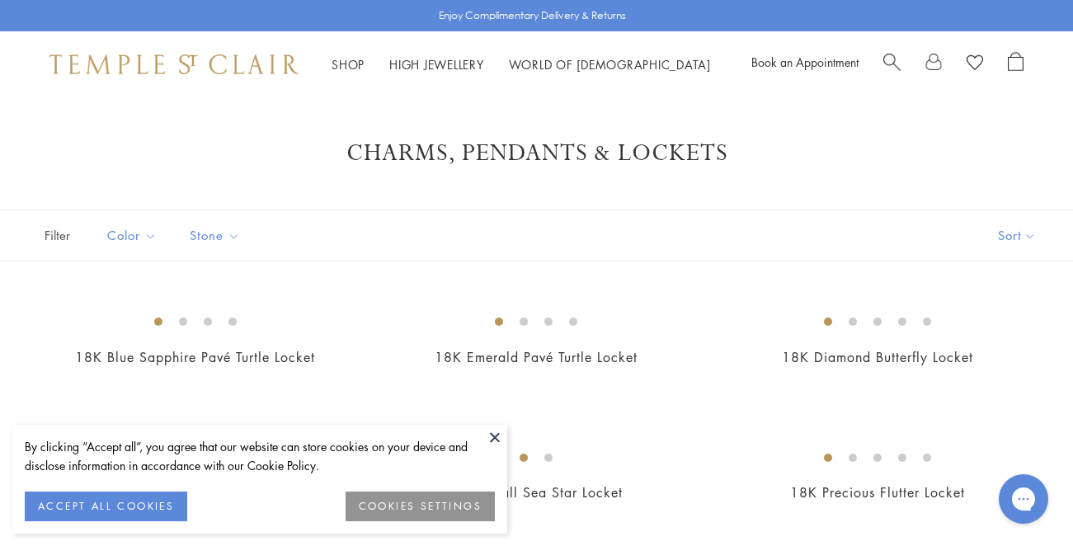
click at [497, 426] on button at bounding box center [495, 437] width 25 height 25
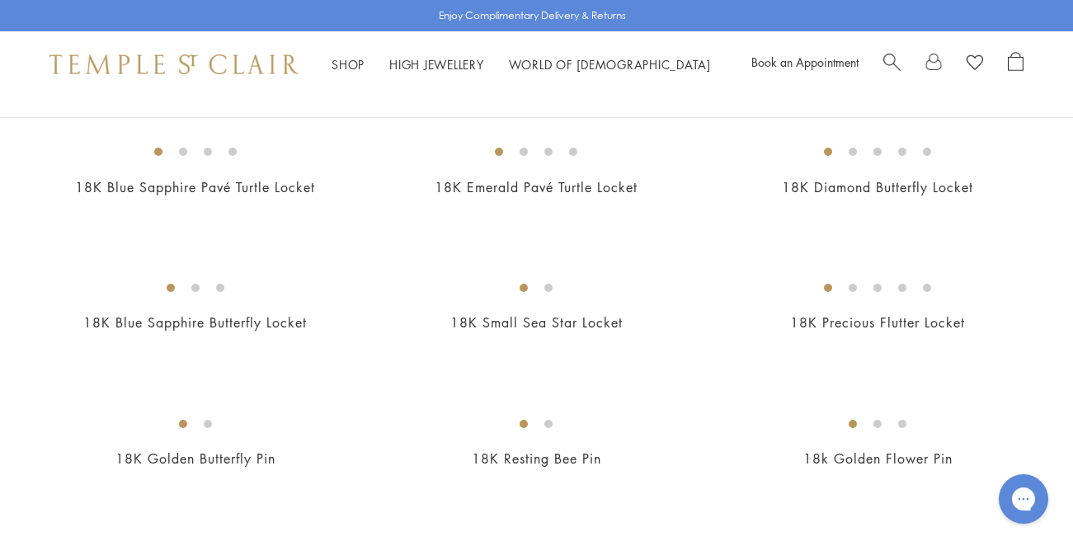
scroll to position [166, 0]
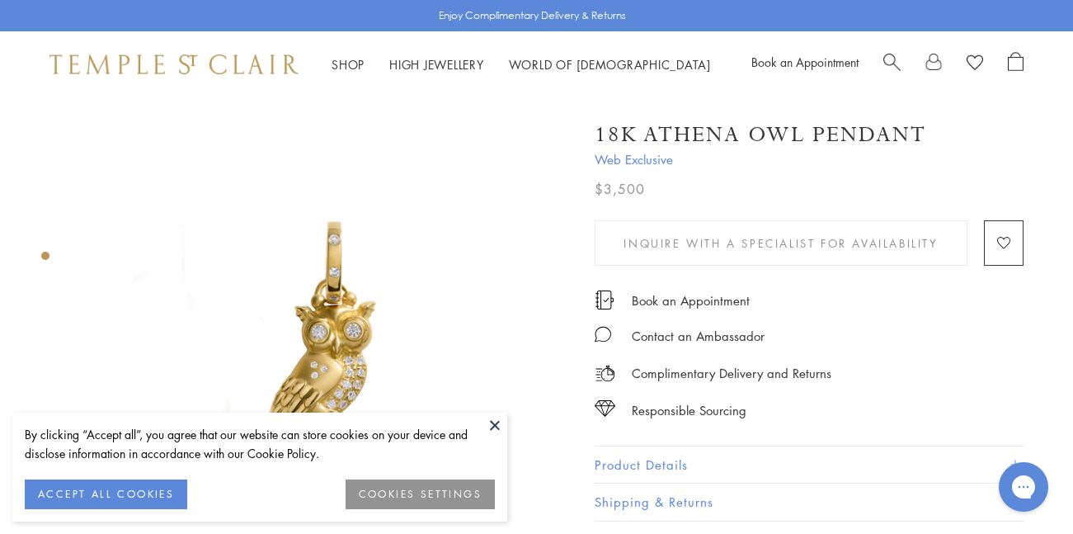
click at [493, 423] on button at bounding box center [495, 424] width 25 height 25
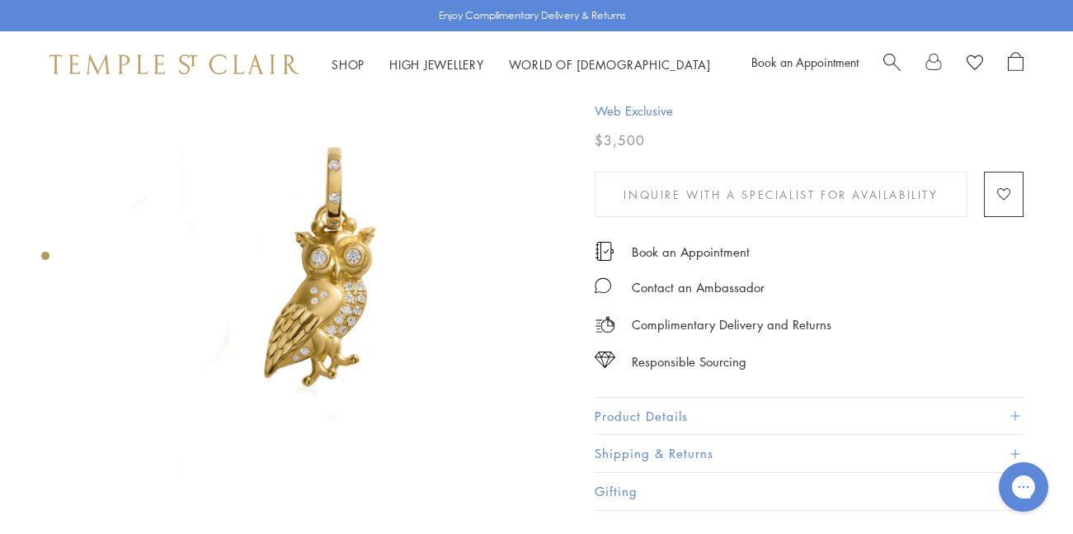
scroll to position [94, 0]
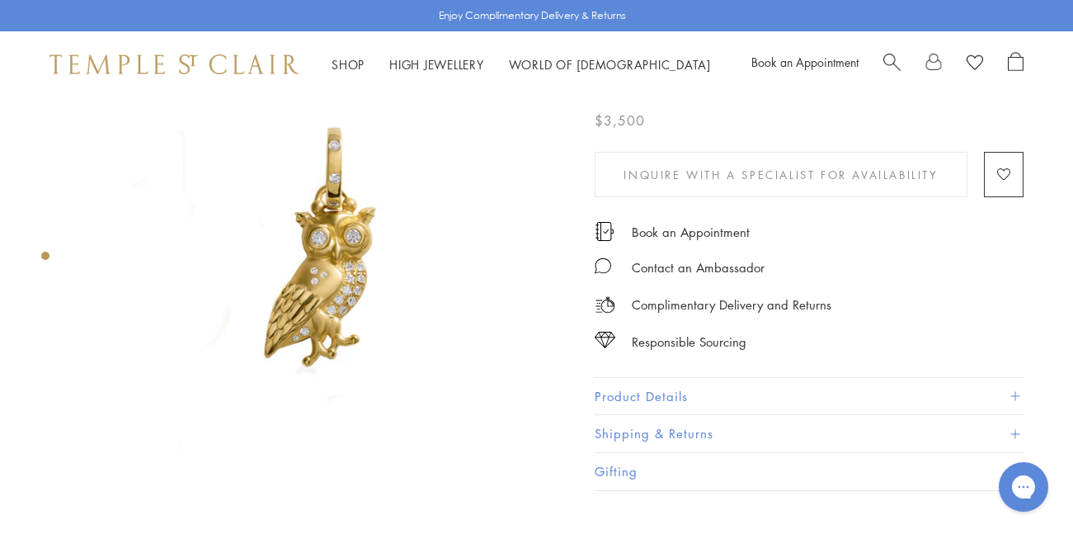
click at [632, 401] on button "Product Details" at bounding box center [809, 396] width 429 height 37
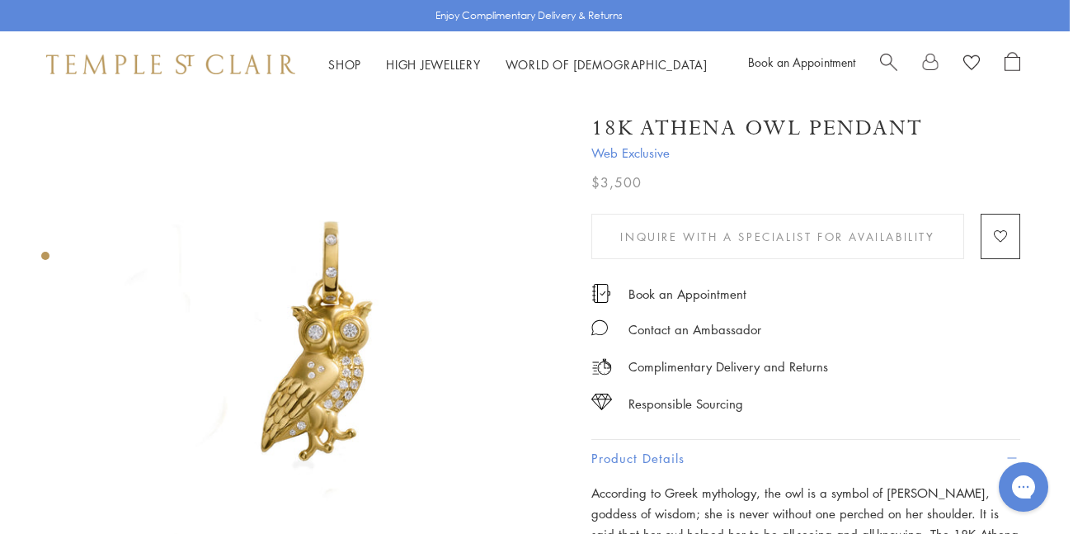
scroll to position [0, 3]
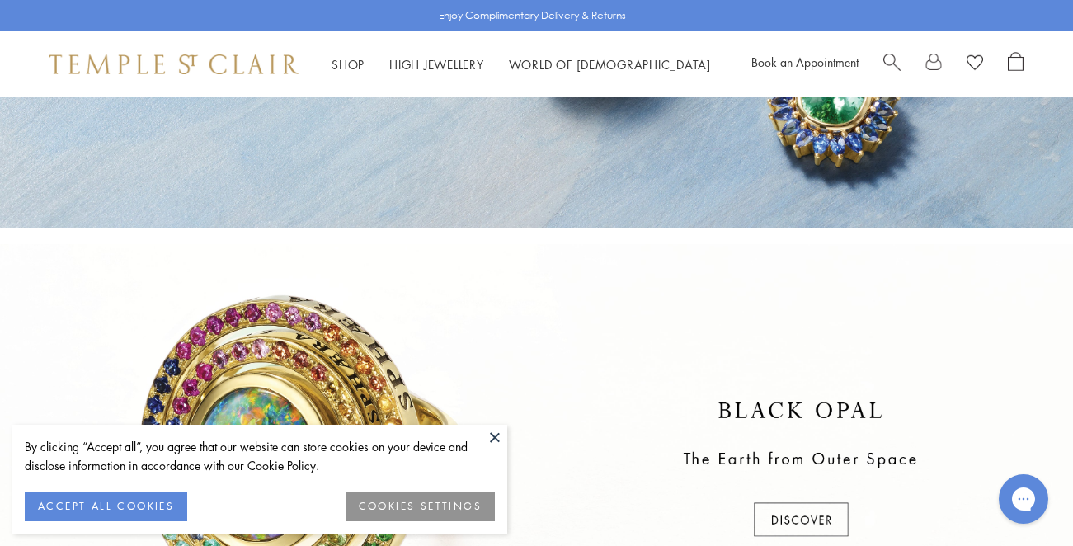
click at [500, 428] on button at bounding box center [495, 437] width 25 height 25
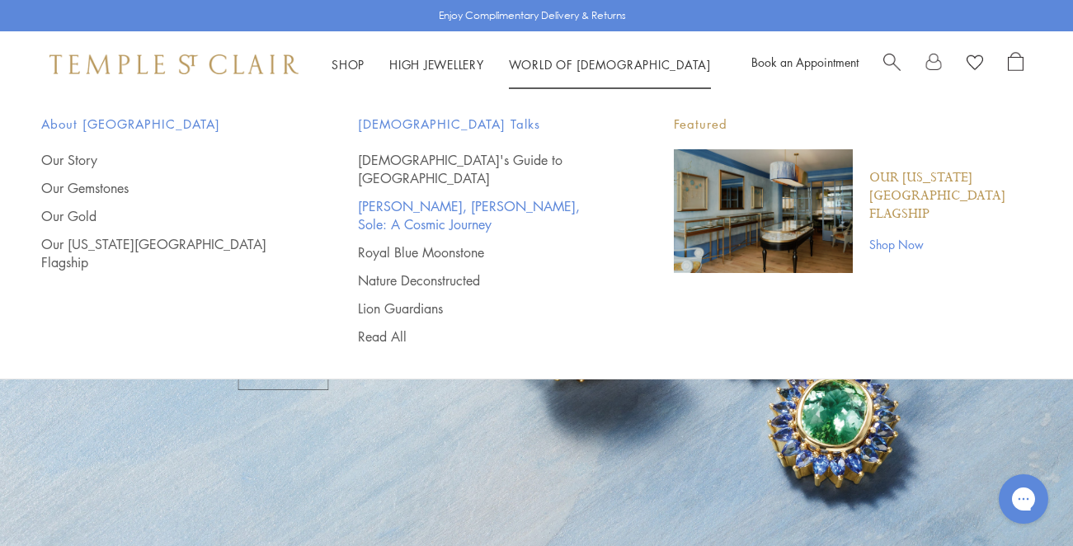
click at [549, 197] on link "[PERSON_NAME], [PERSON_NAME], Sole: A Cosmic Journey" at bounding box center [483, 215] width 251 height 36
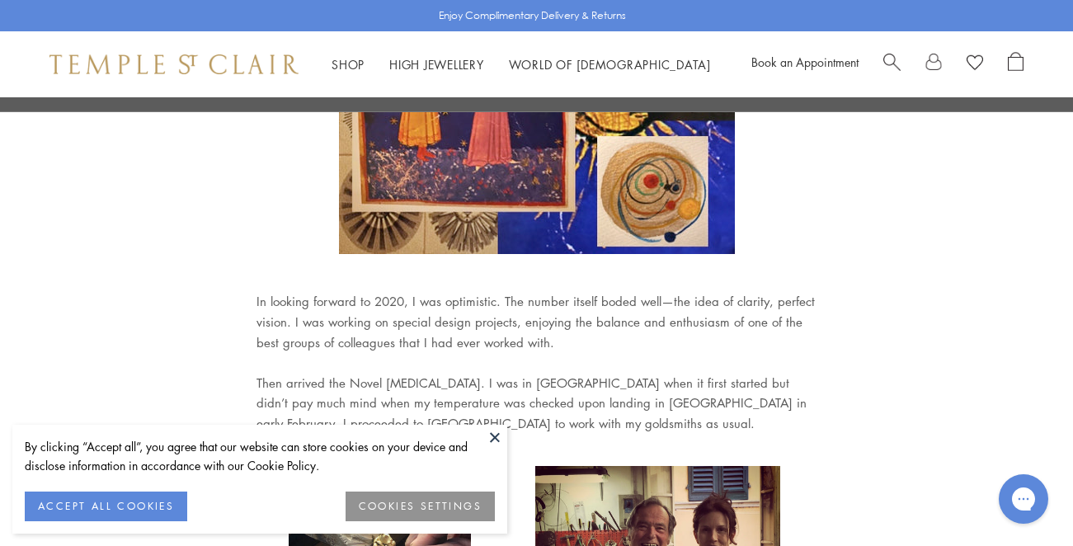
scroll to position [331, 0]
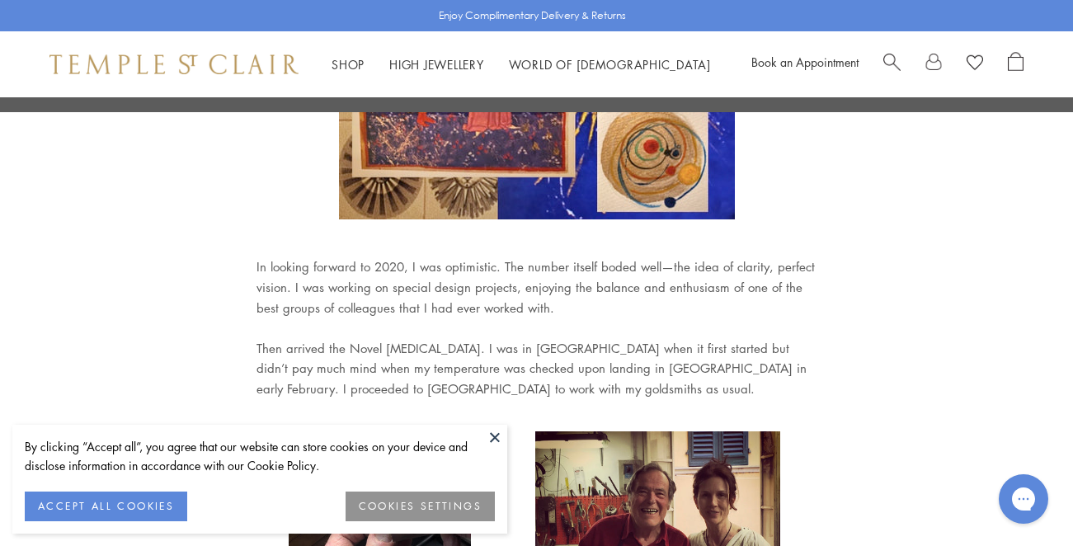
click at [498, 437] on button at bounding box center [495, 437] width 25 height 25
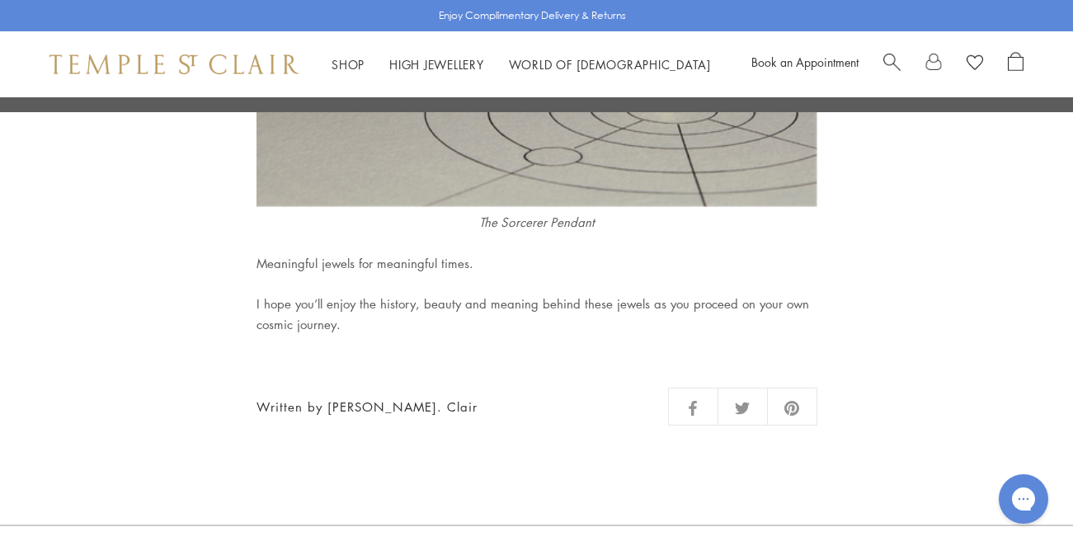
scroll to position [9878, 0]
